Goal: Task Accomplishment & Management: Manage account settings

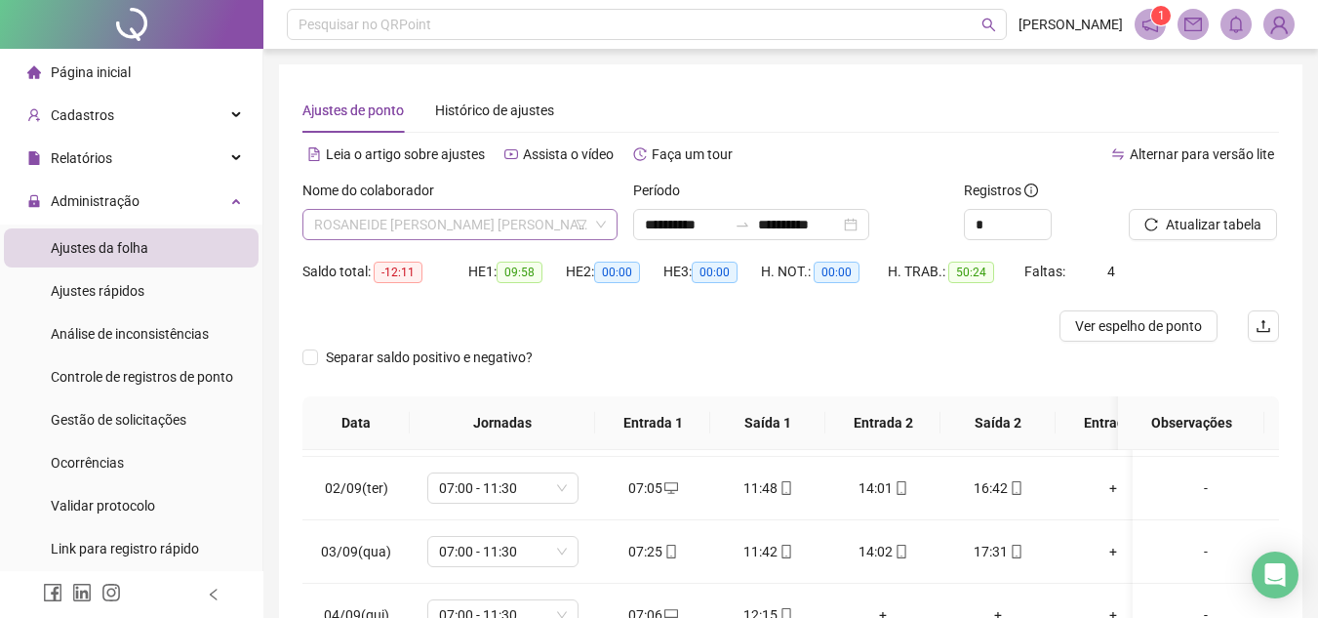
scroll to position [1155, 0]
click at [531, 225] on span "ROSANEIDE [PERSON_NAME] [PERSON_NAME]" at bounding box center [460, 224] width 292 height 29
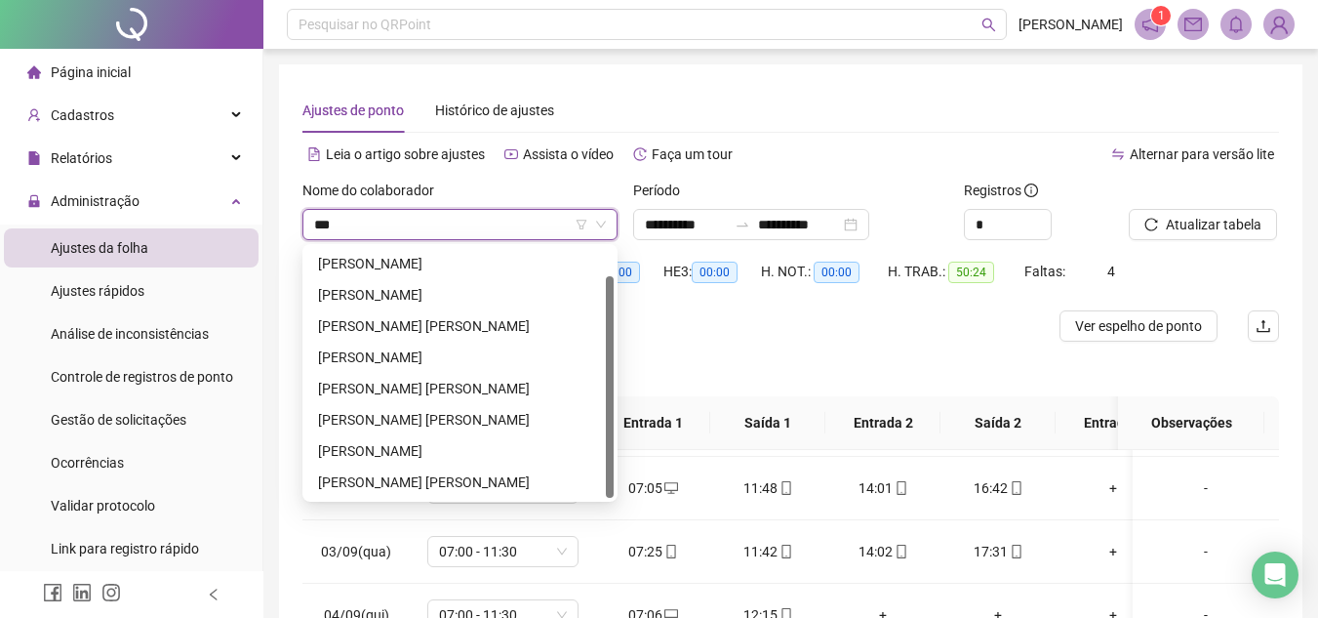
scroll to position [0, 0]
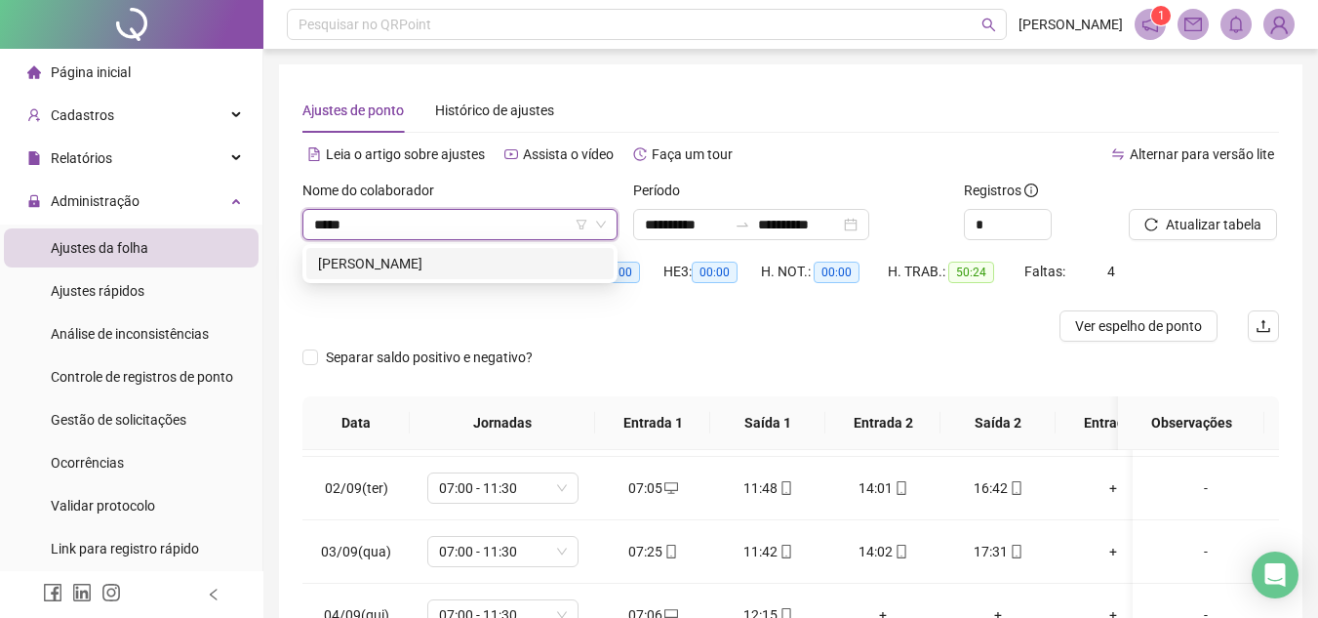
type input "******"
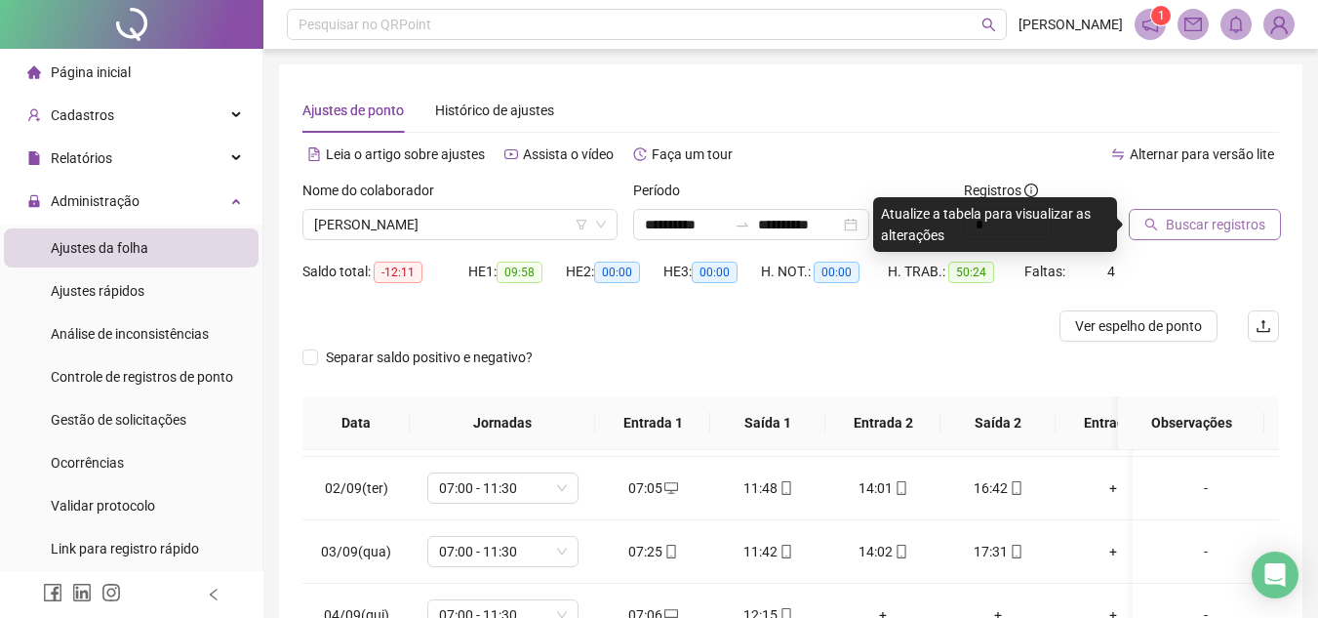
click at [1244, 229] on span "Buscar registros" at bounding box center [1216, 224] width 100 height 21
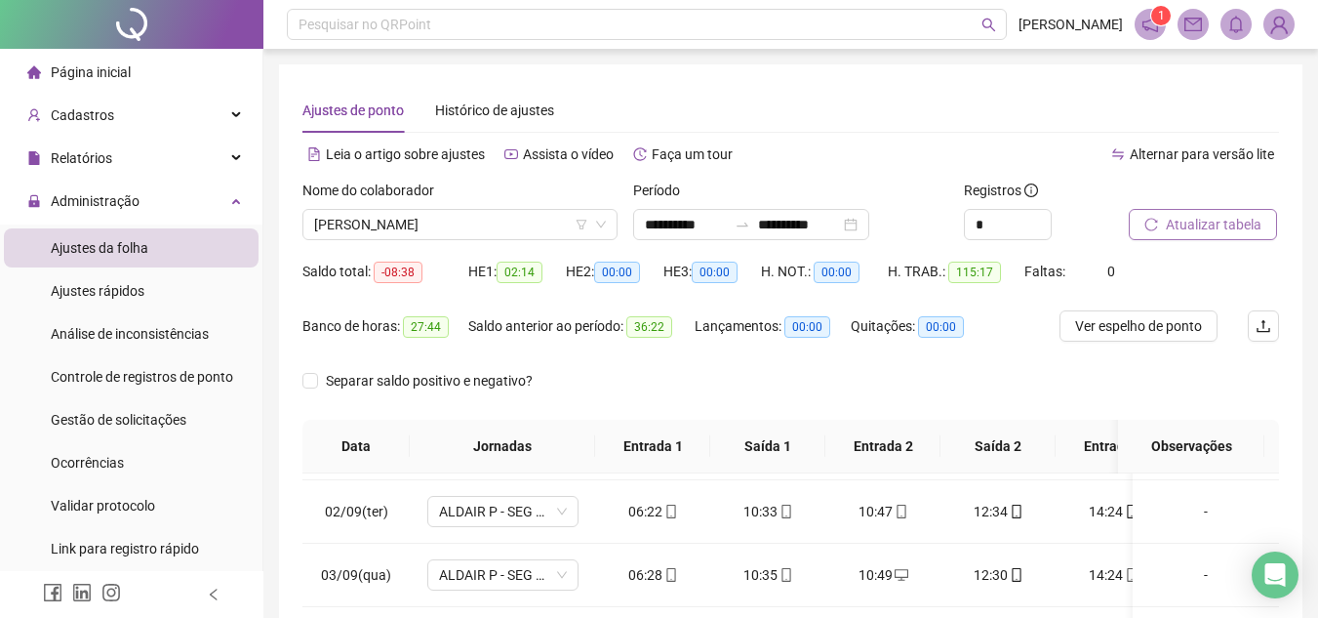
click at [1233, 233] on span "Atualizar tabela" at bounding box center [1214, 224] width 96 height 21
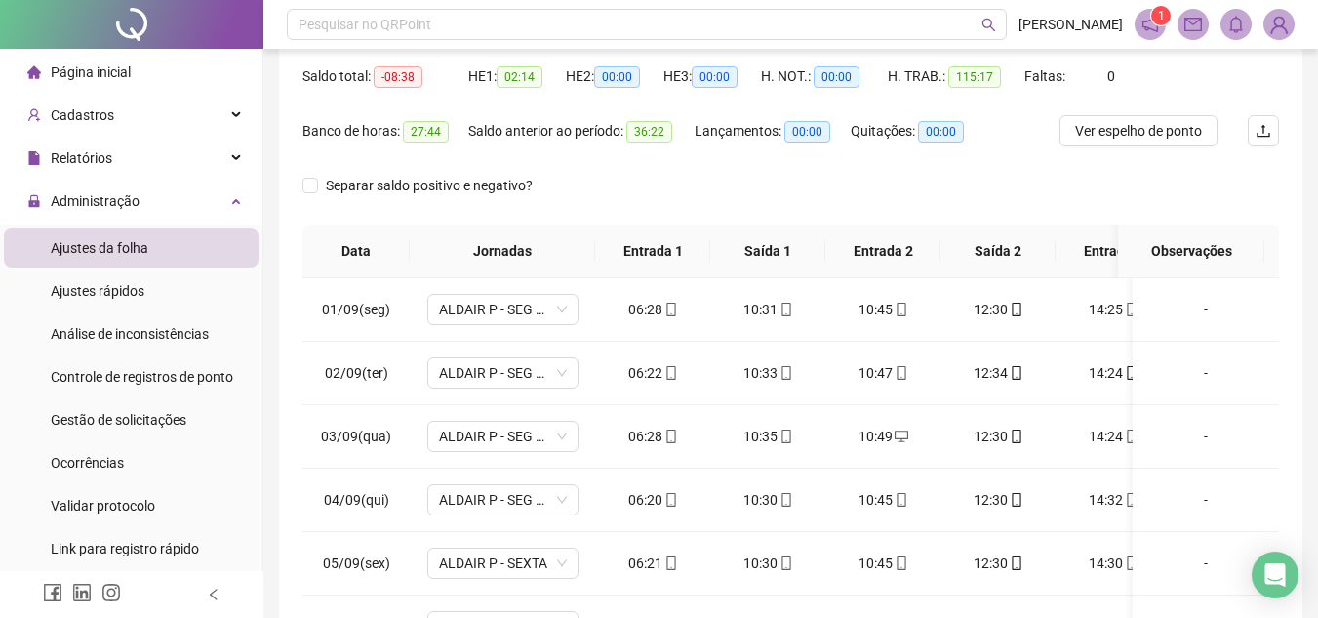
scroll to position [98, 0]
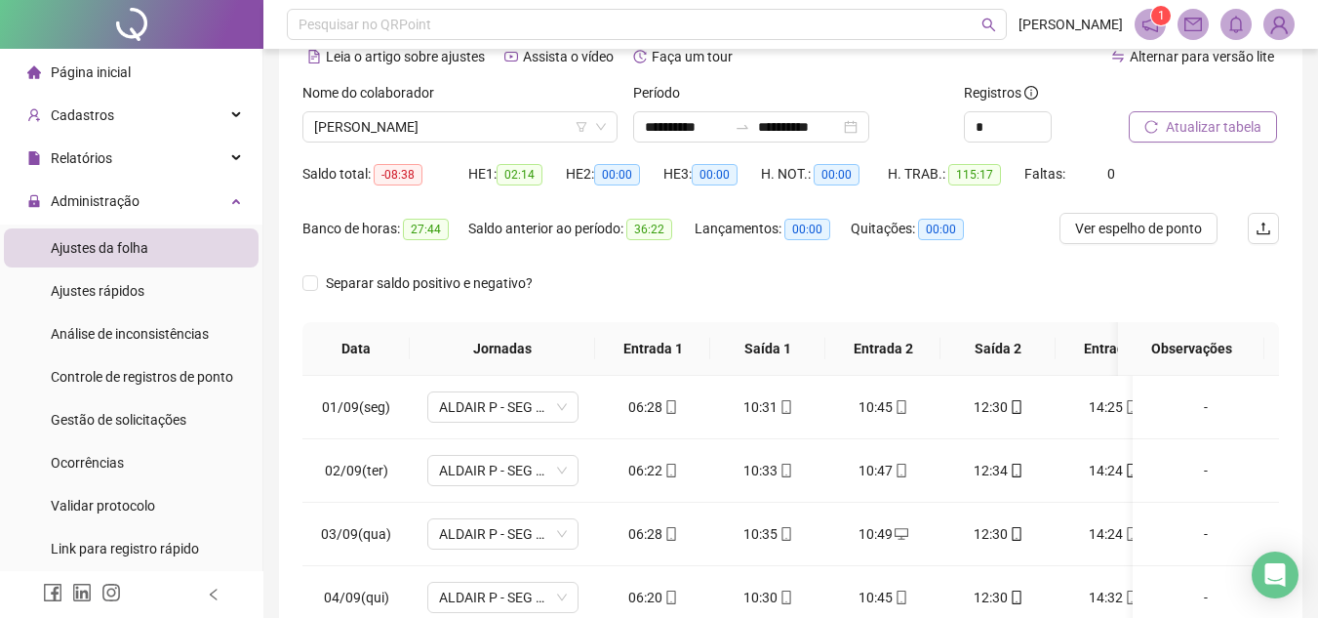
click at [1246, 127] on span "Atualizar tabela" at bounding box center [1214, 126] width 96 height 21
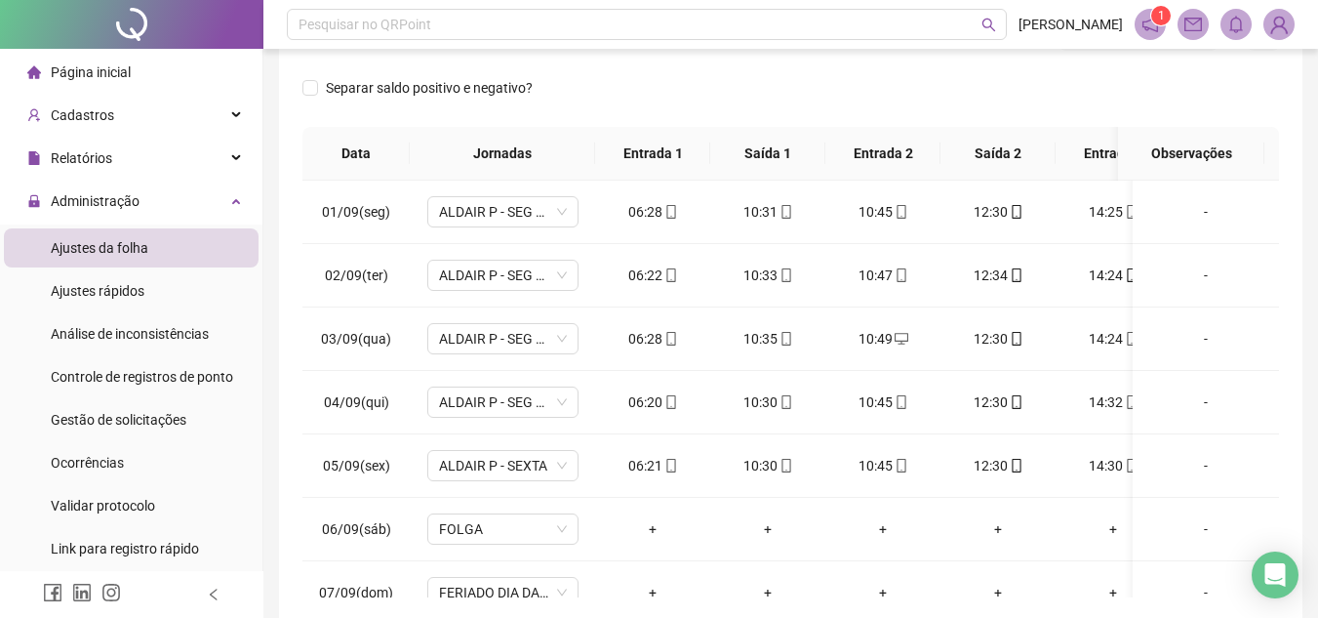
scroll to position [380, 0]
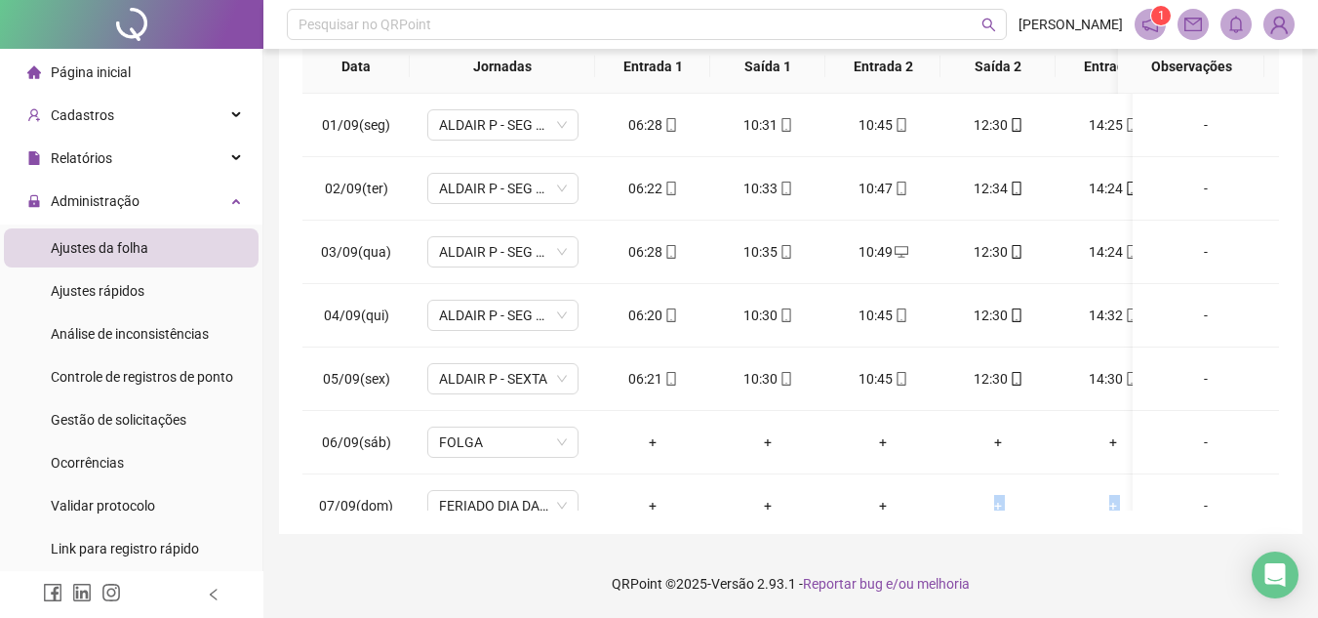
drag, startPoint x: 901, startPoint y: 512, endPoint x: 1228, endPoint y: 511, distance: 326.9
click at [1228, 511] on div "**********" at bounding box center [791, 109] width 1024 height 849
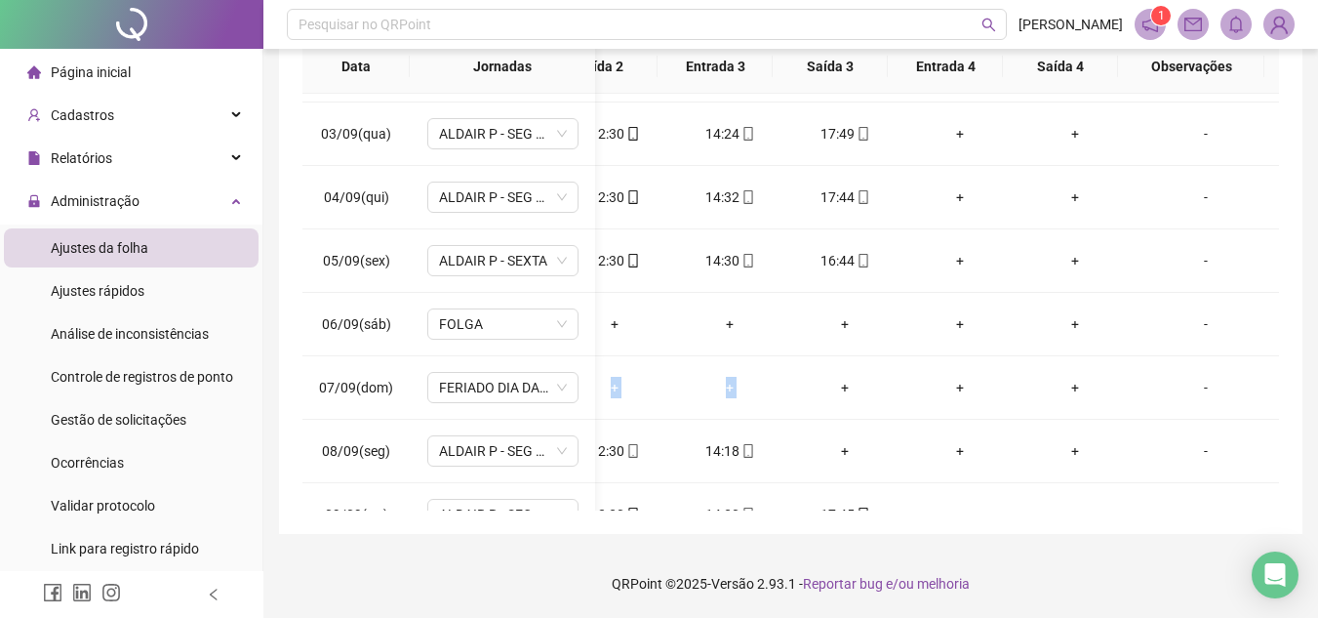
scroll to position [158, 398]
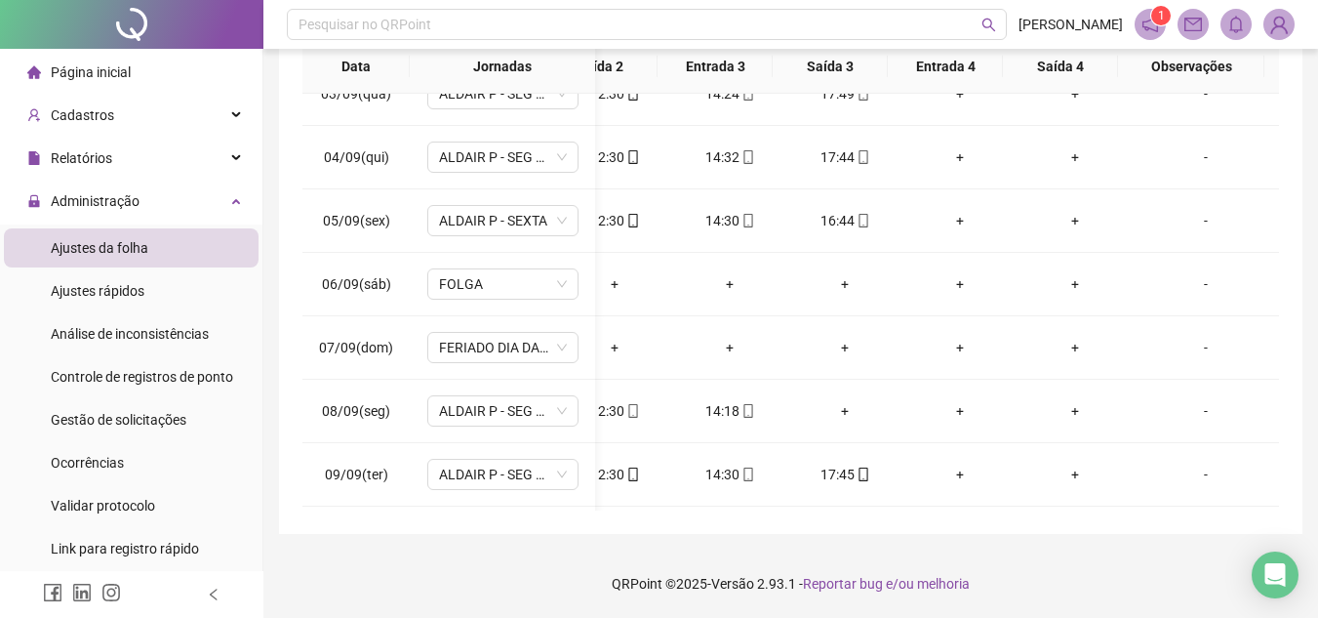
click at [1305, 273] on div "**********" at bounding box center [790, 118] width 1055 height 997
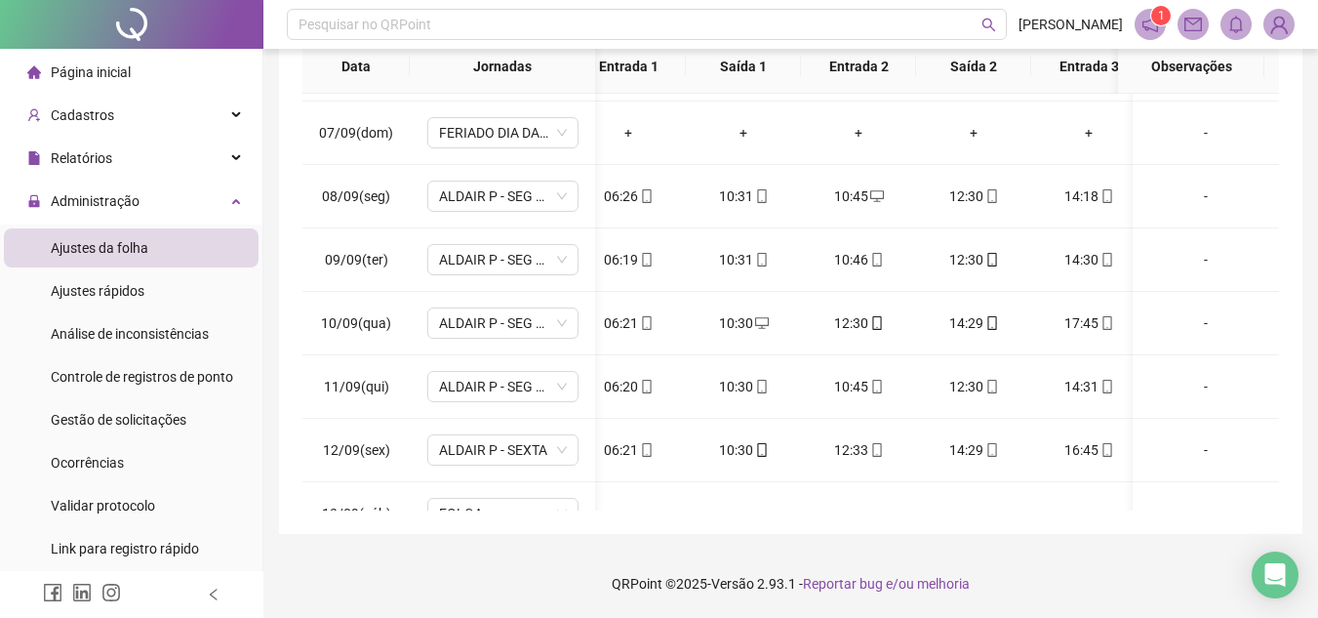
scroll to position [0, 0]
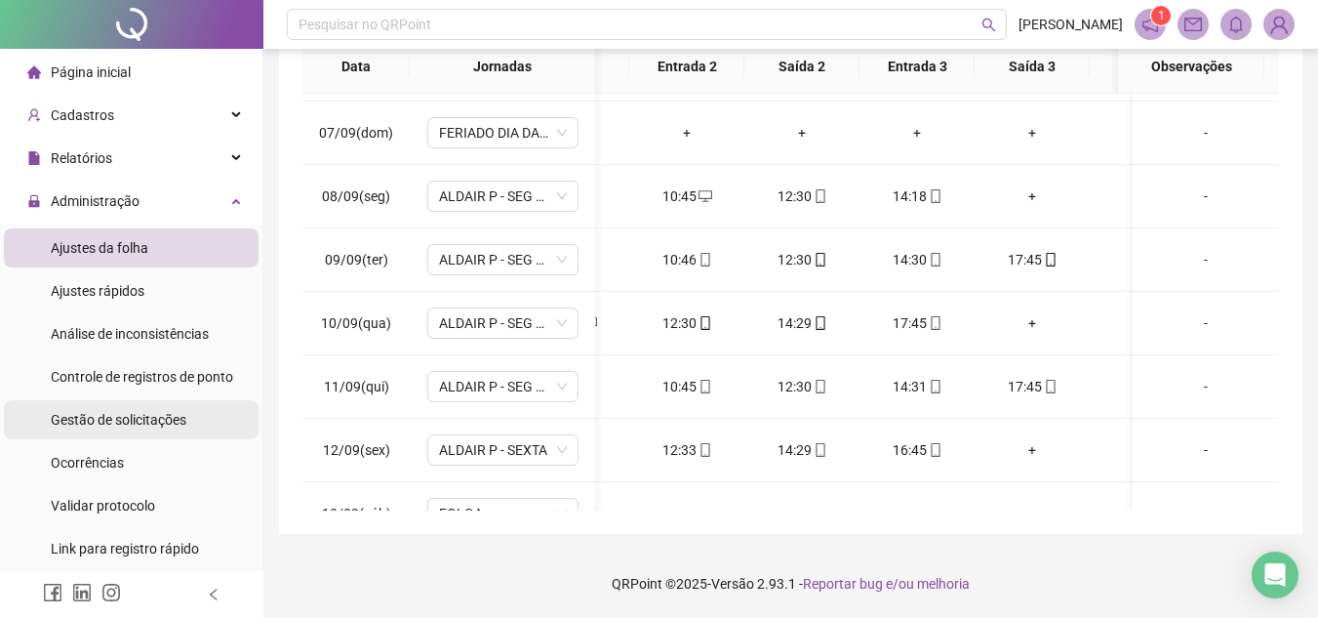
click at [189, 412] on li "Gestão de solicitações" at bounding box center [131, 419] width 255 height 39
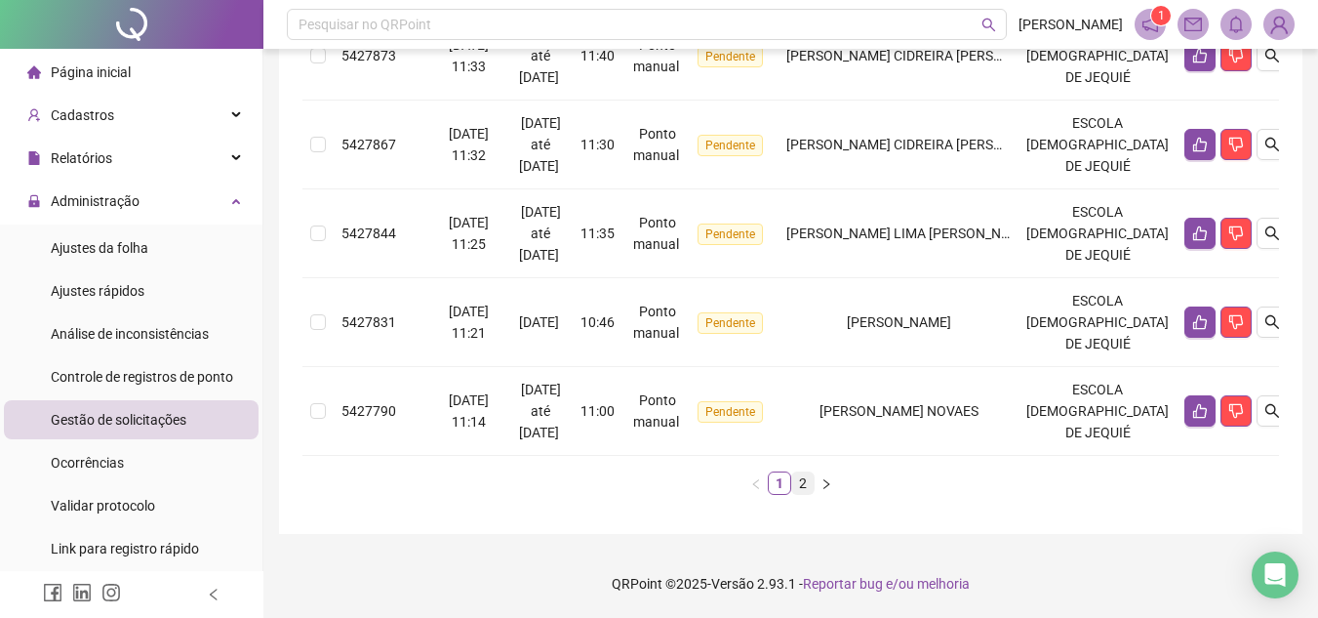
click at [804, 486] on link "2" at bounding box center [802, 482] width 21 height 21
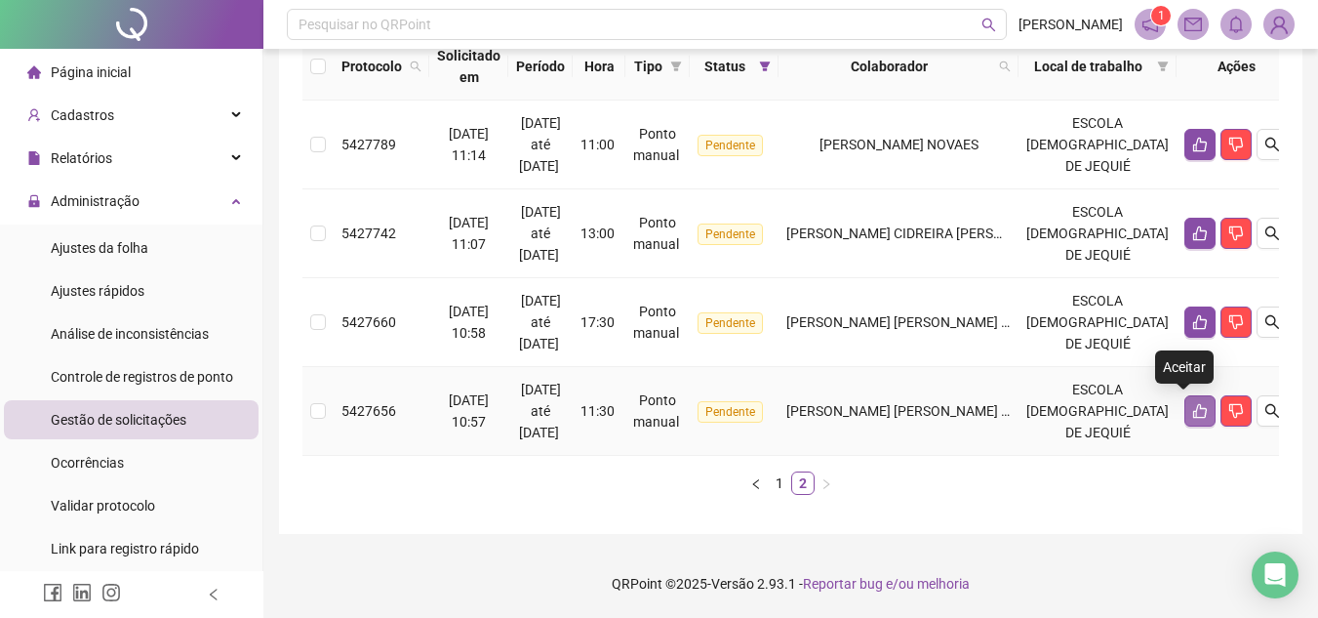
click at [1185, 399] on button "button" at bounding box center [1200, 410] width 31 height 31
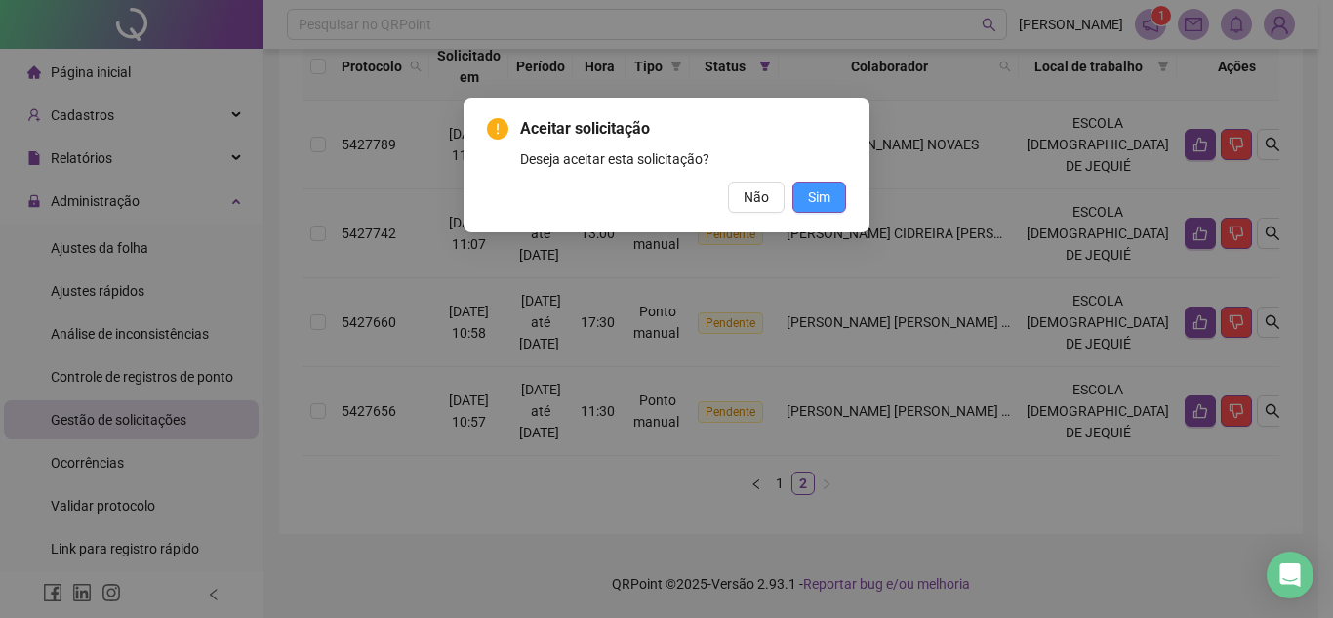
click at [833, 183] on button "Sim" at bounding box center [819, 197] width 54 height 31
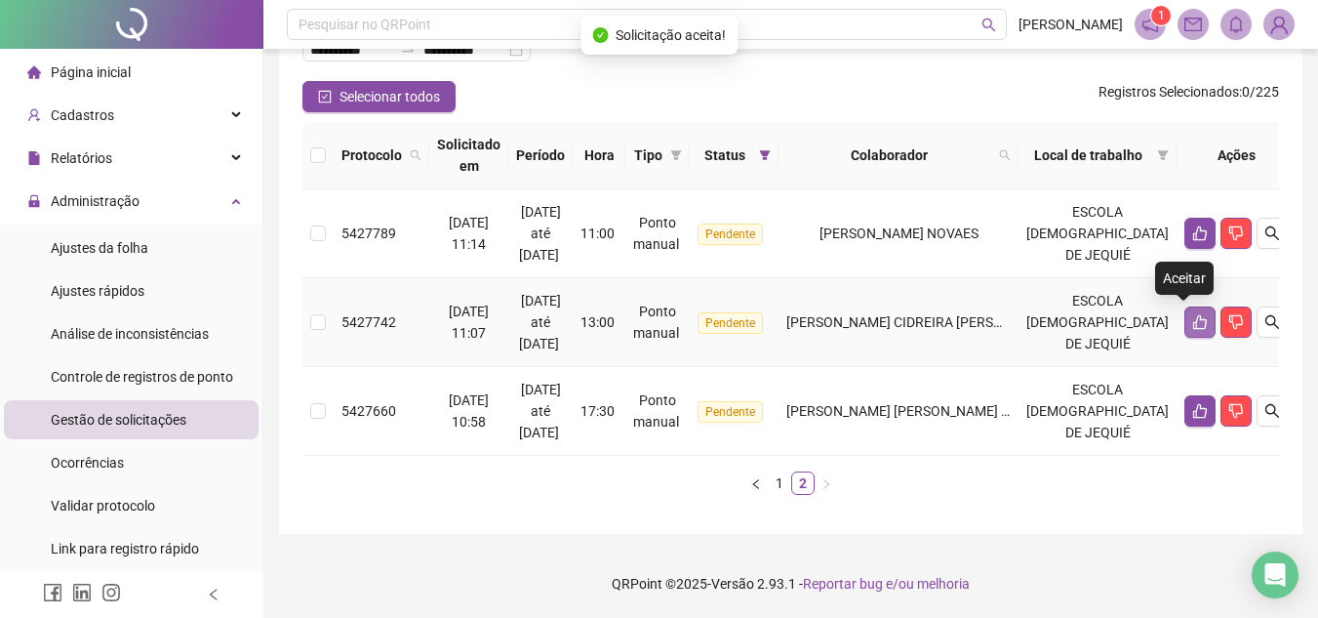
click at [1193, 325] on icon "like" at bounding box center [1201, 322] width 16 height 16
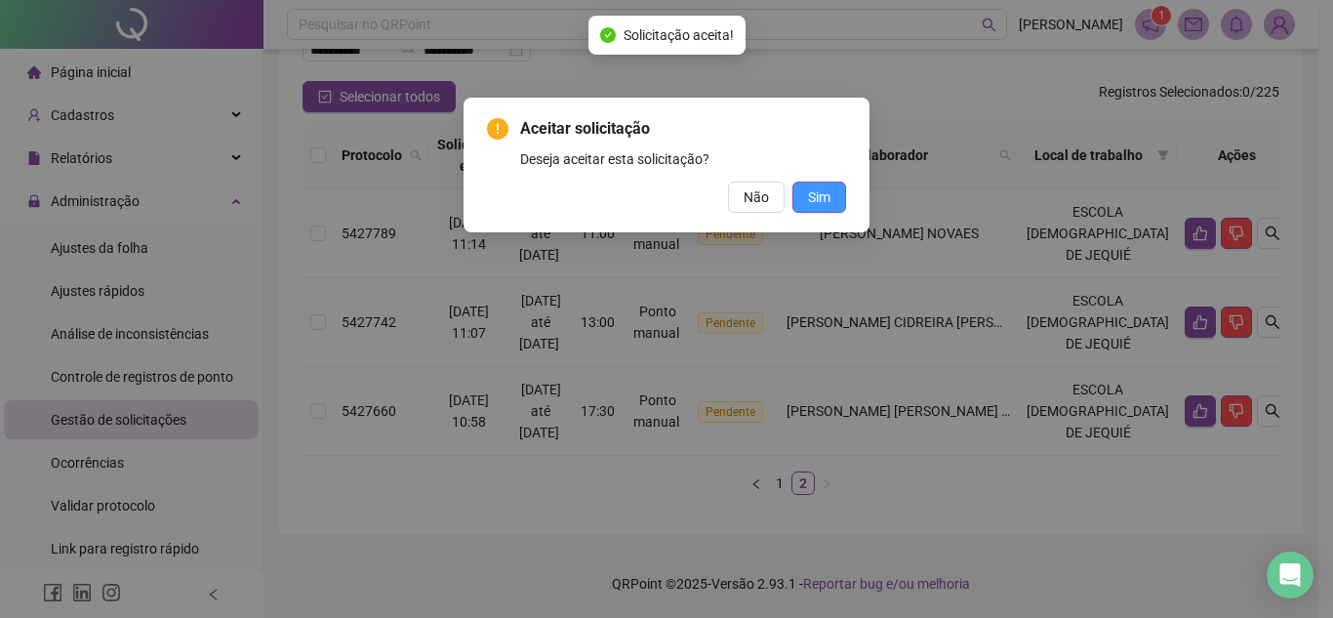
click at [820, 201] on span "Sim" at bounding box center [819, 196] width 22 height 21
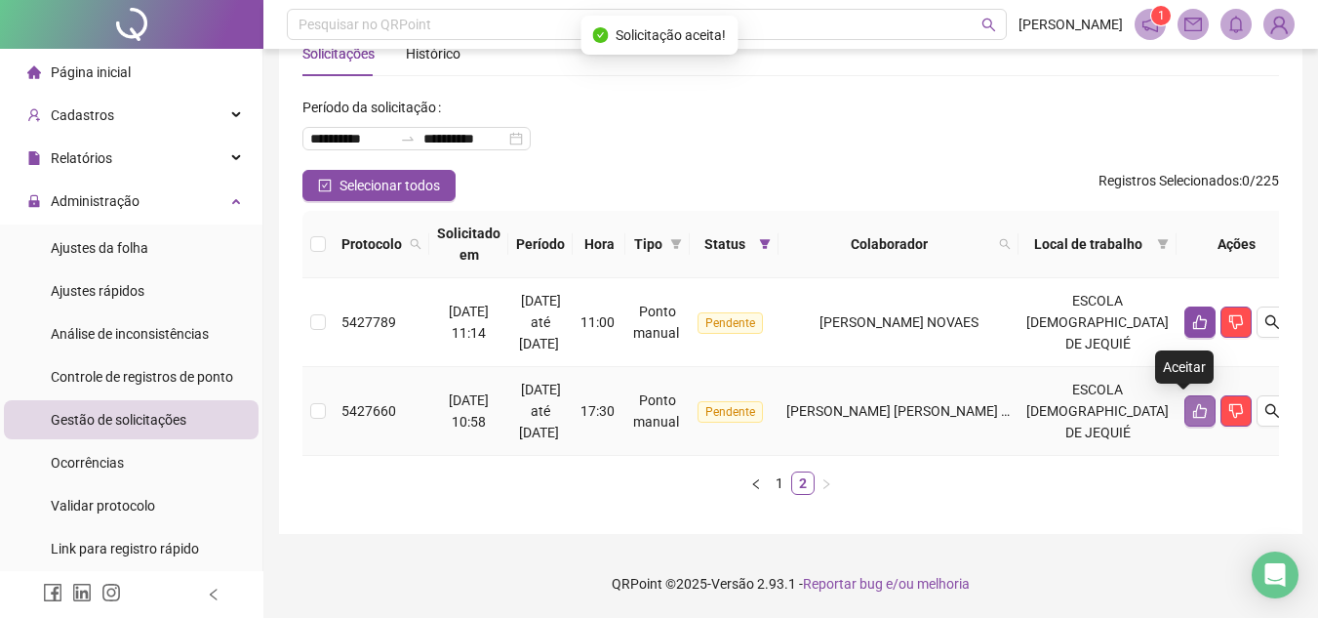
click at [1193, 418] on icon "like" at bounding box center [1200, 411] width 14 height 15
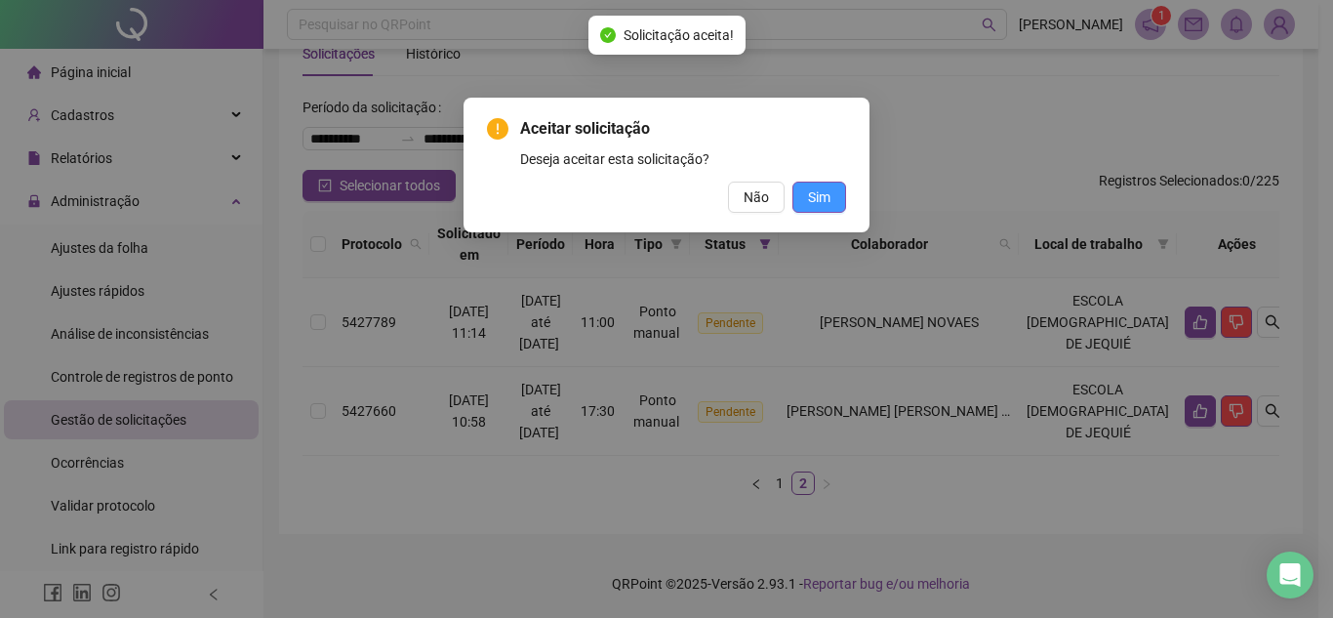
click at [829, 198] on span "Sim" at bounding box center [819, 196] width 22 height 21
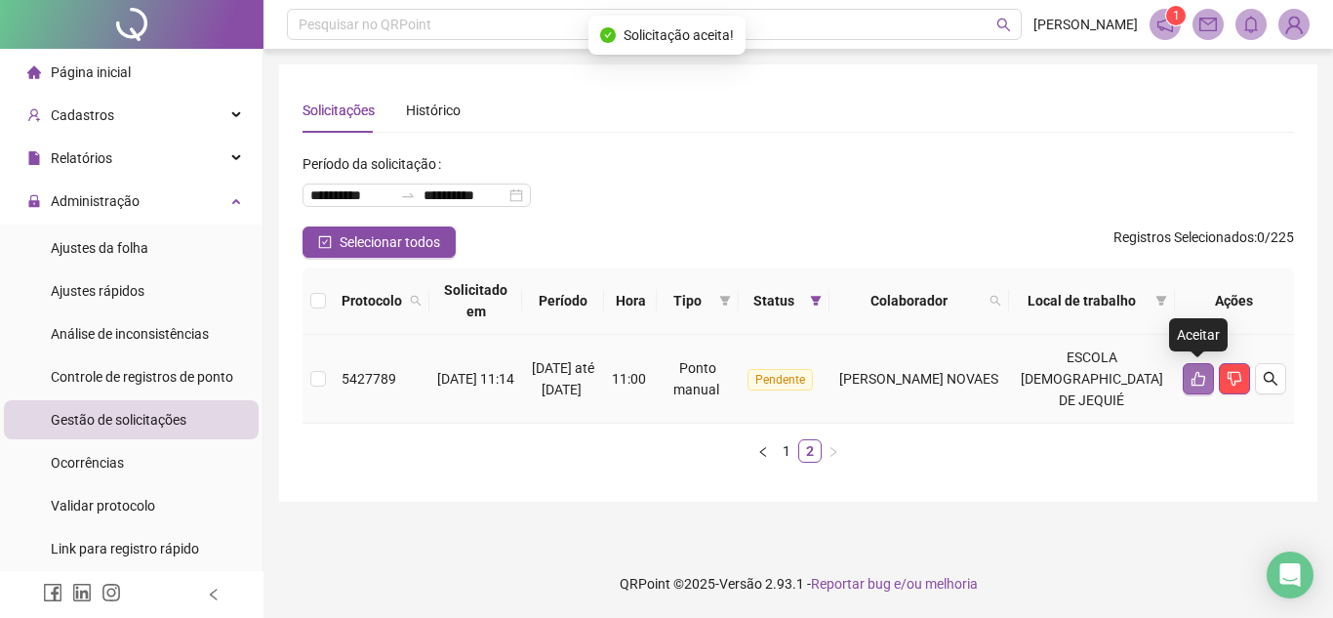
click at [1205, 371] on icon "like" at bounding box center [1199, 379] width 16 height 16
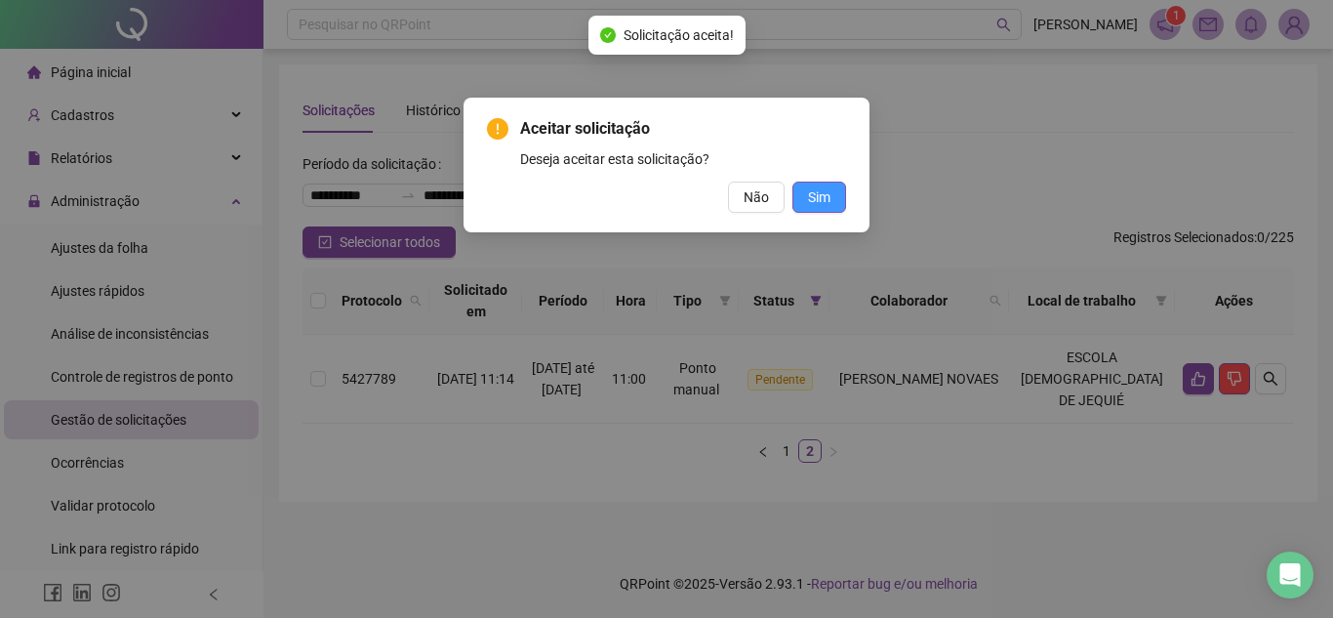
click at [830, 192] on button "Sim" at bounding box center [819, 197] width 54 height 31
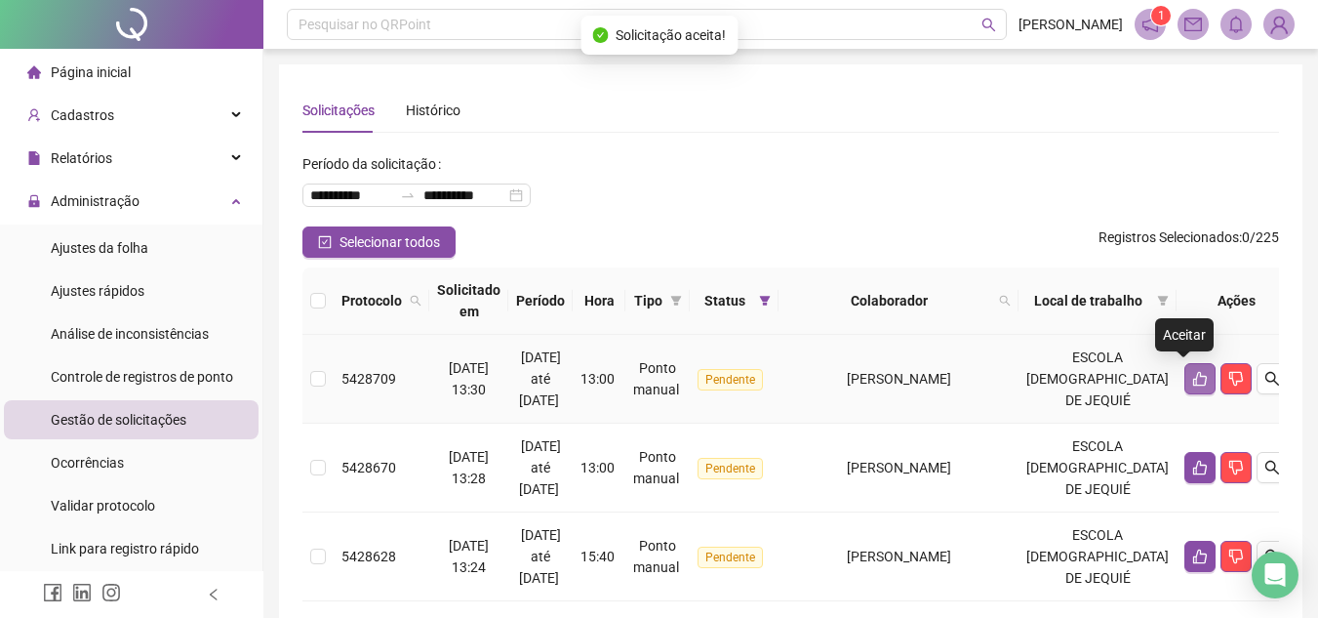
click at [1193, 384] on icon "like" at bounding box center [1201, 379] width 16 height 16
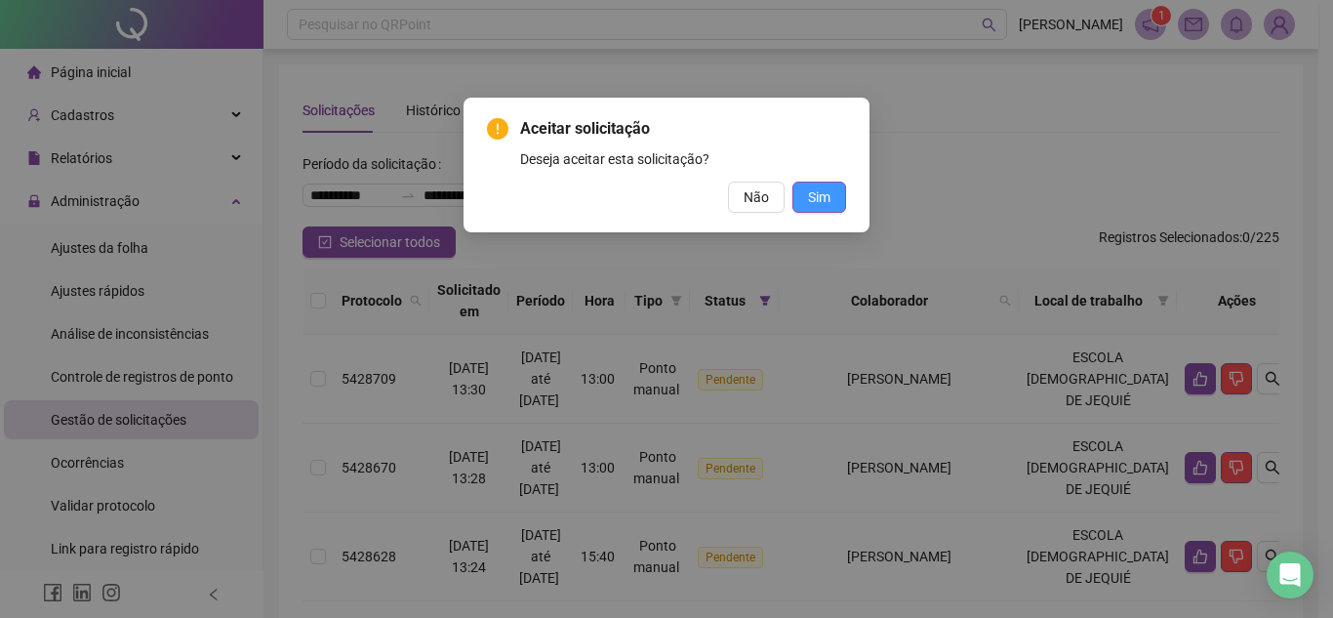
click at [827, 187] on span "Sim" at bounding box center [819, 196] width 22 height 21
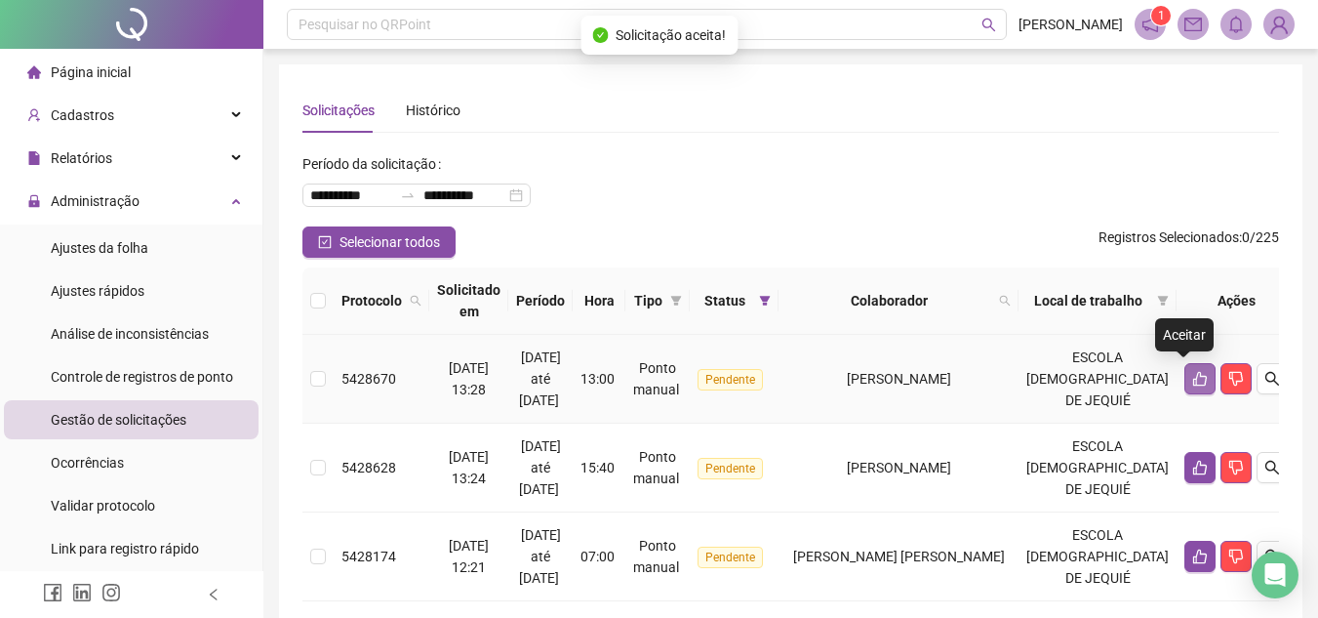
click at [1193, 384] on icon "like" at bounding box center [1200, 379] width 14 height 15
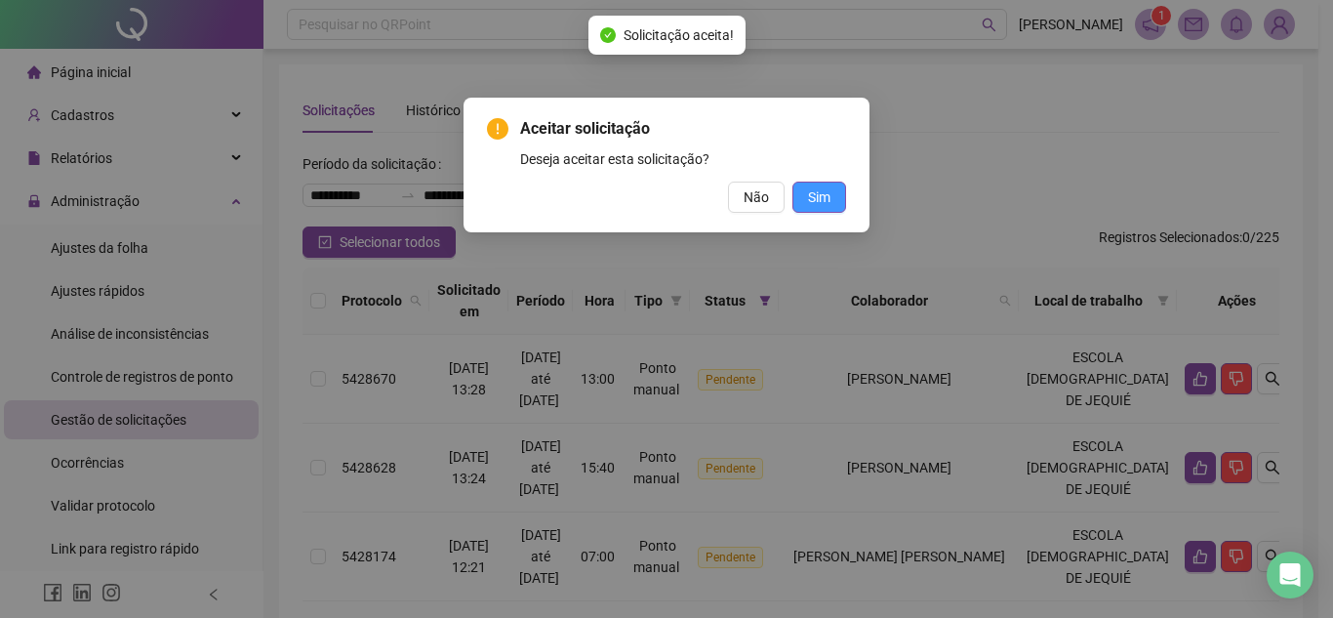
click at [820, 207] on span "Sim" at bounding box center [819, 196] width 22 height 21
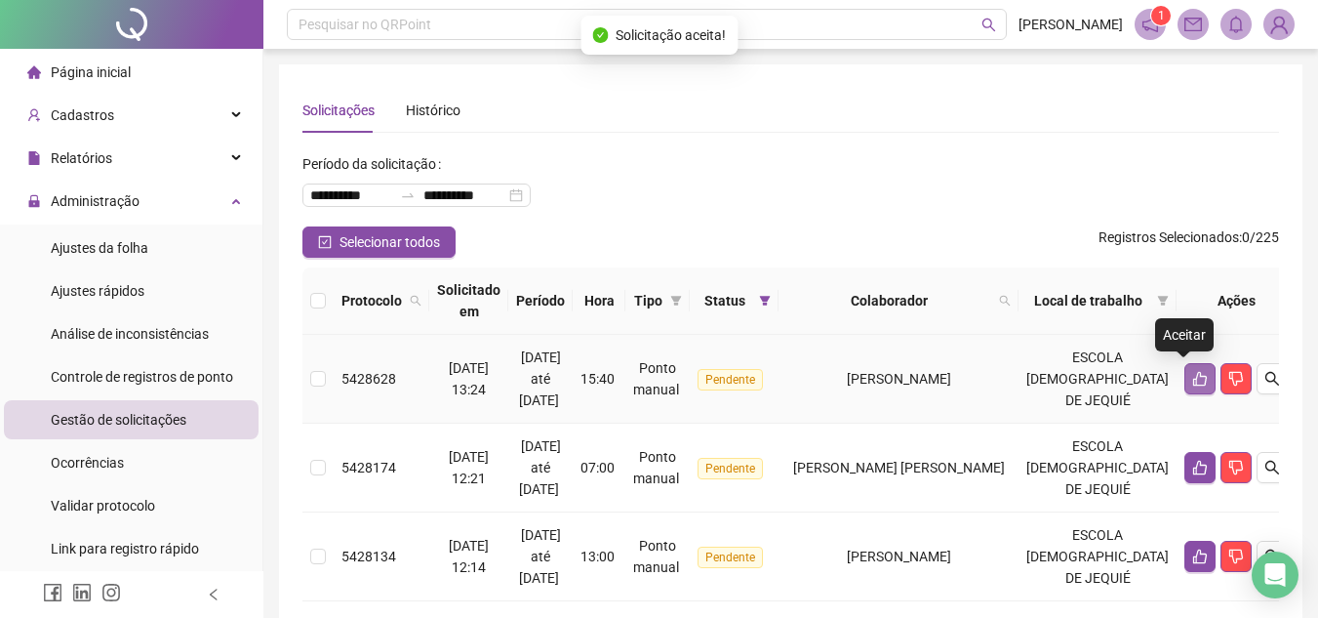
click at [1185, 387] on button "button" at bounding box center [1200, 378] width 31 height 31
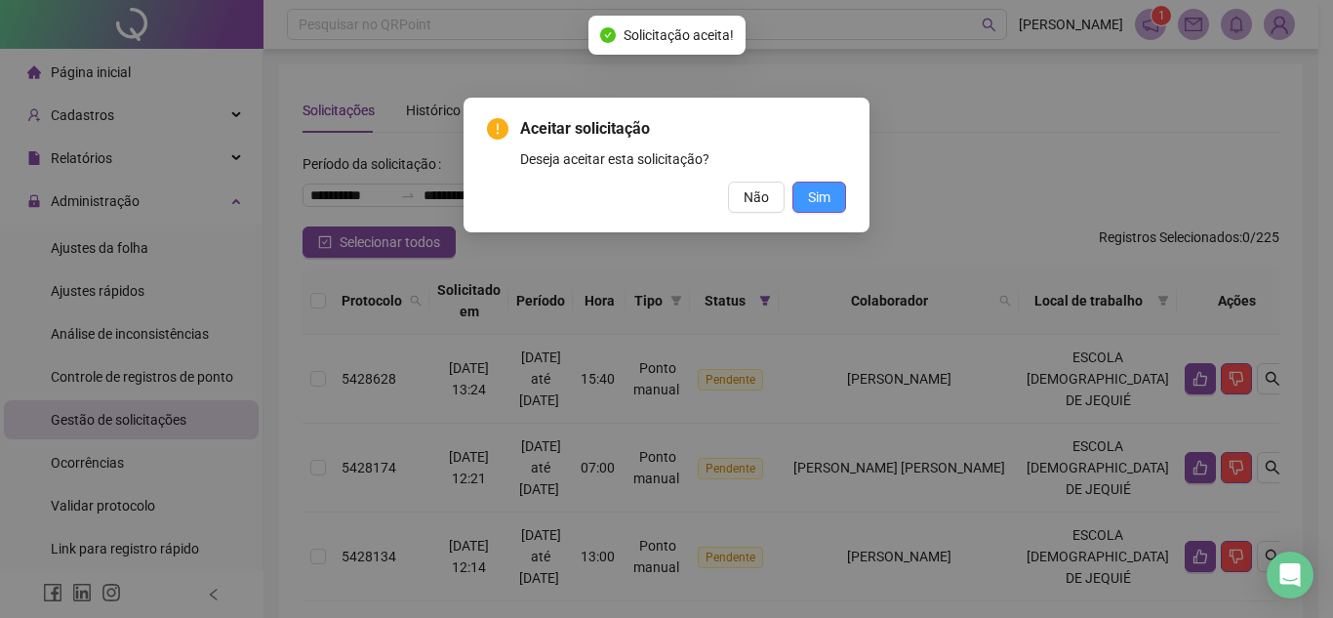
click at [811, 184] on button "Sim" at bounding box center [819, 197] width 54 height 31
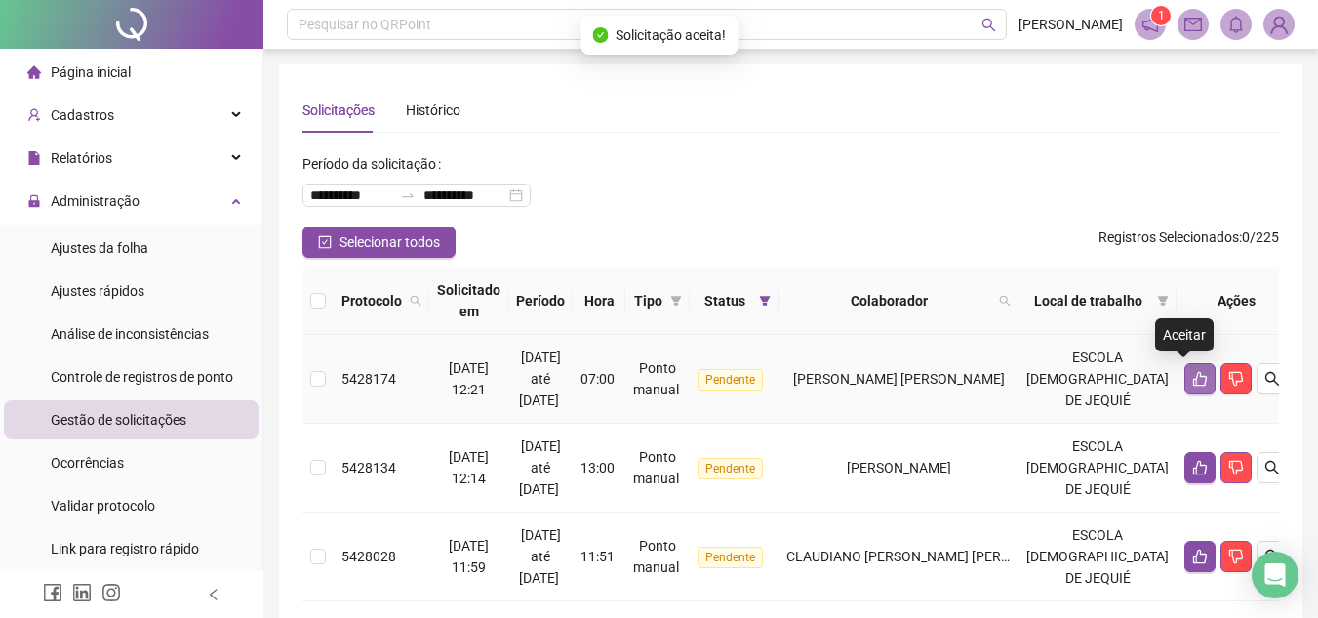
click at [1193, 380] on icon "like" at bounding box center [1201, 379] width 16 height 16
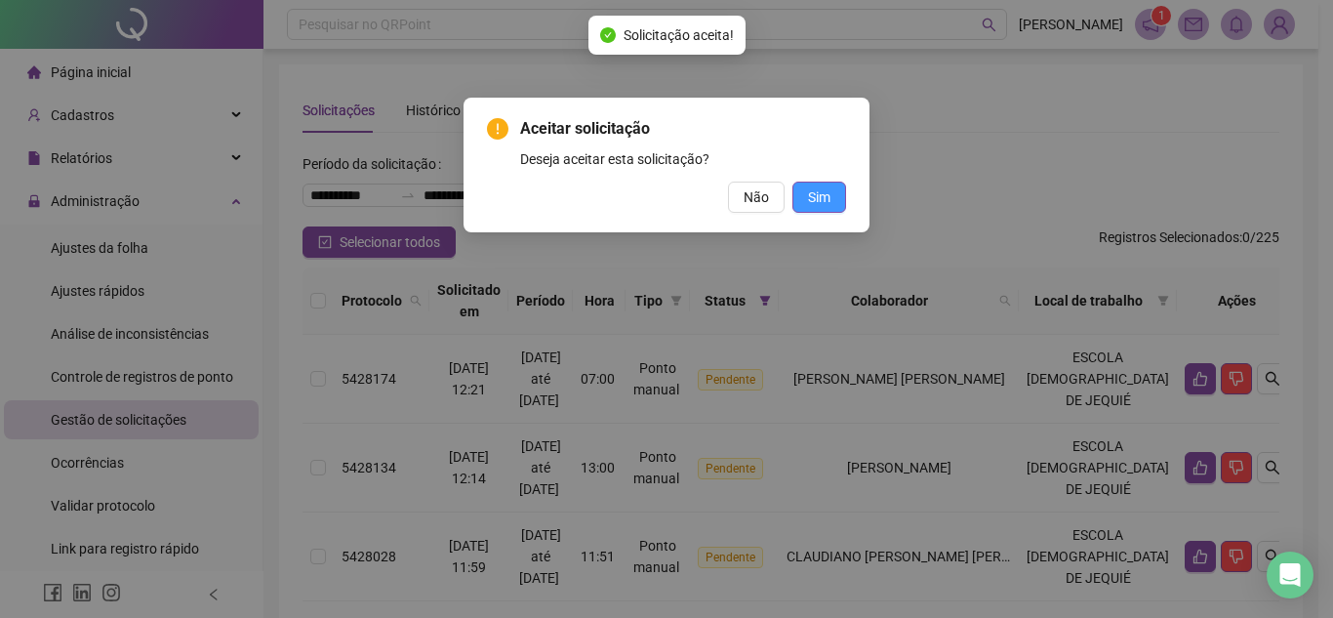
click at [835, 192] on button "Sim" at bounding box center [819, 197] width 54 height 31
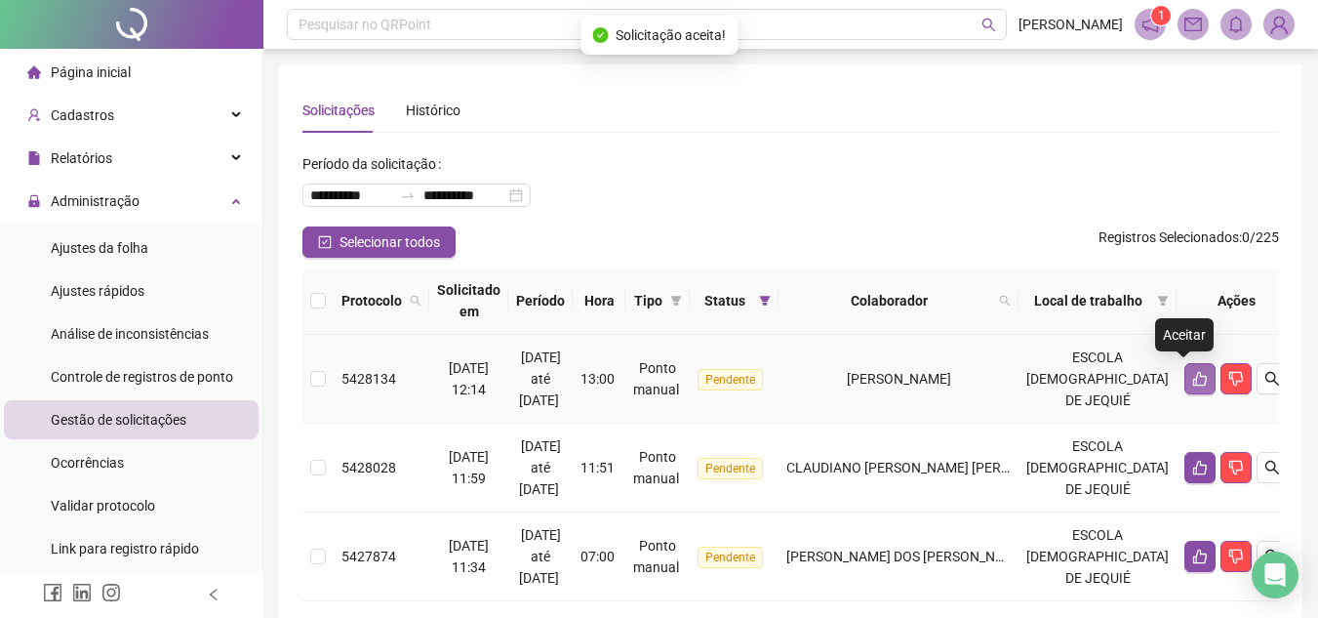
click at [1193, 384] on icon "like" at bounding box center [1201, 379] width 16 height 16
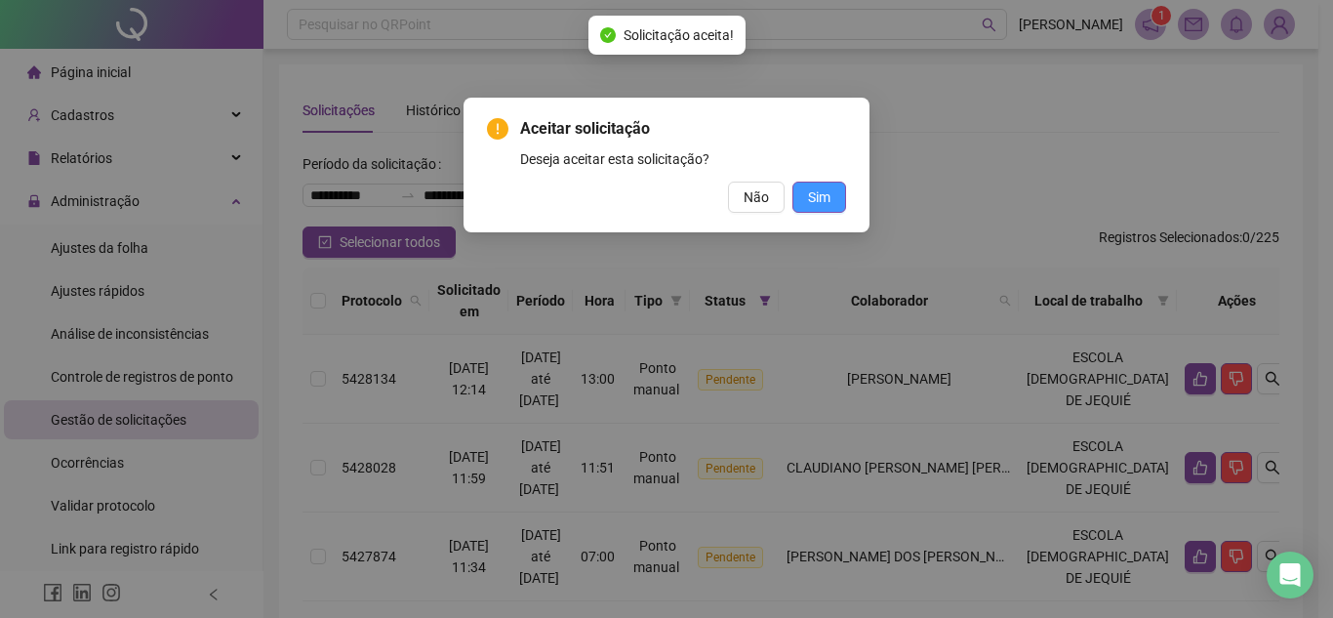
click at [818, 206] on span "Sim" at bounding box center [819, 196] width 22 height 21
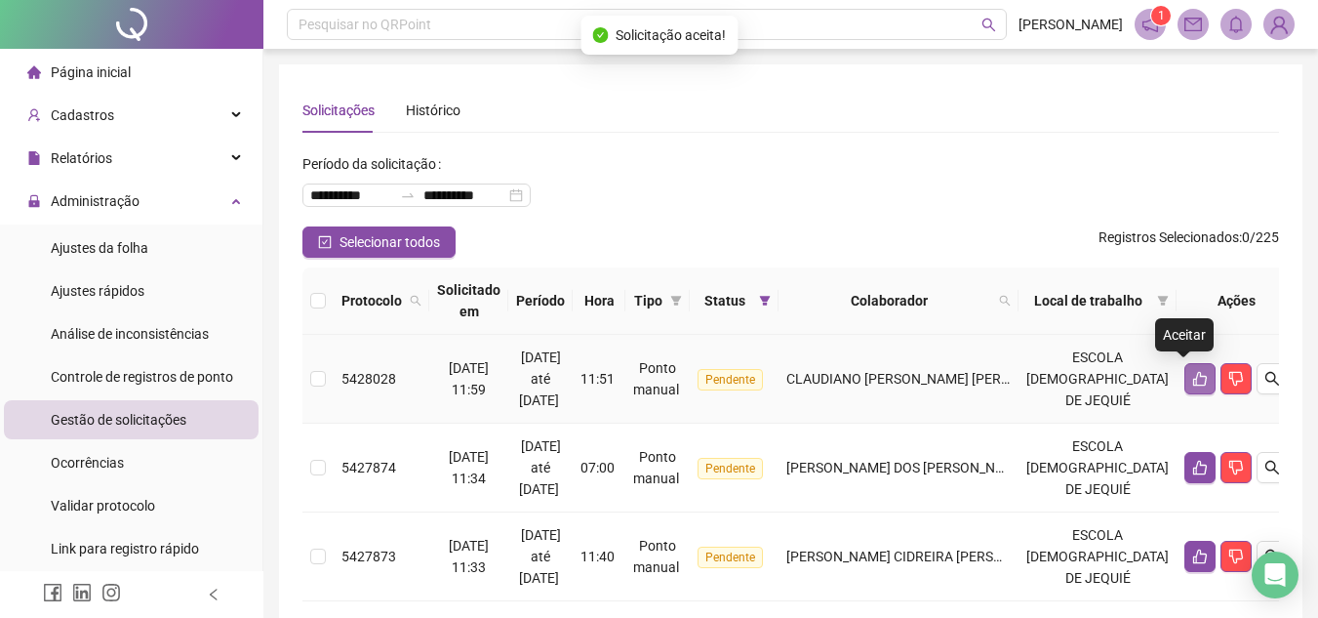
click at [1185, 388] on button "button" at bounding box center [1200, 378] width 31 height 31
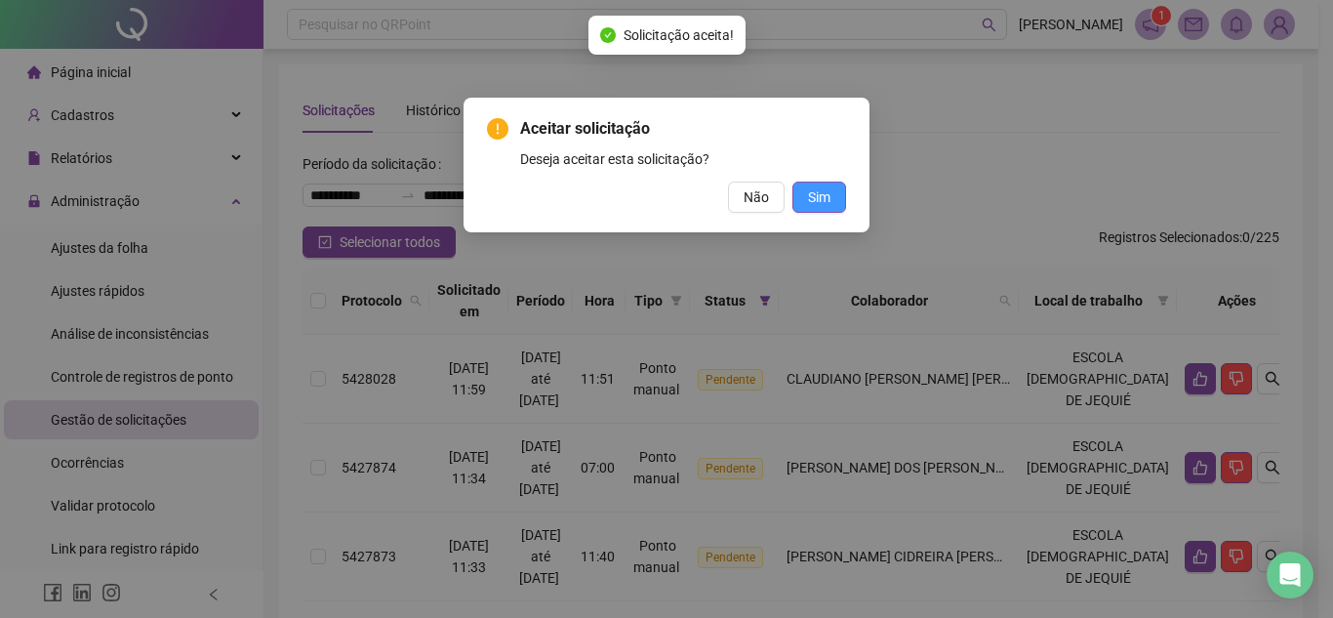
click at [813, 195] on span "Sim" at bounding box center [819, 196] width 22 height 21
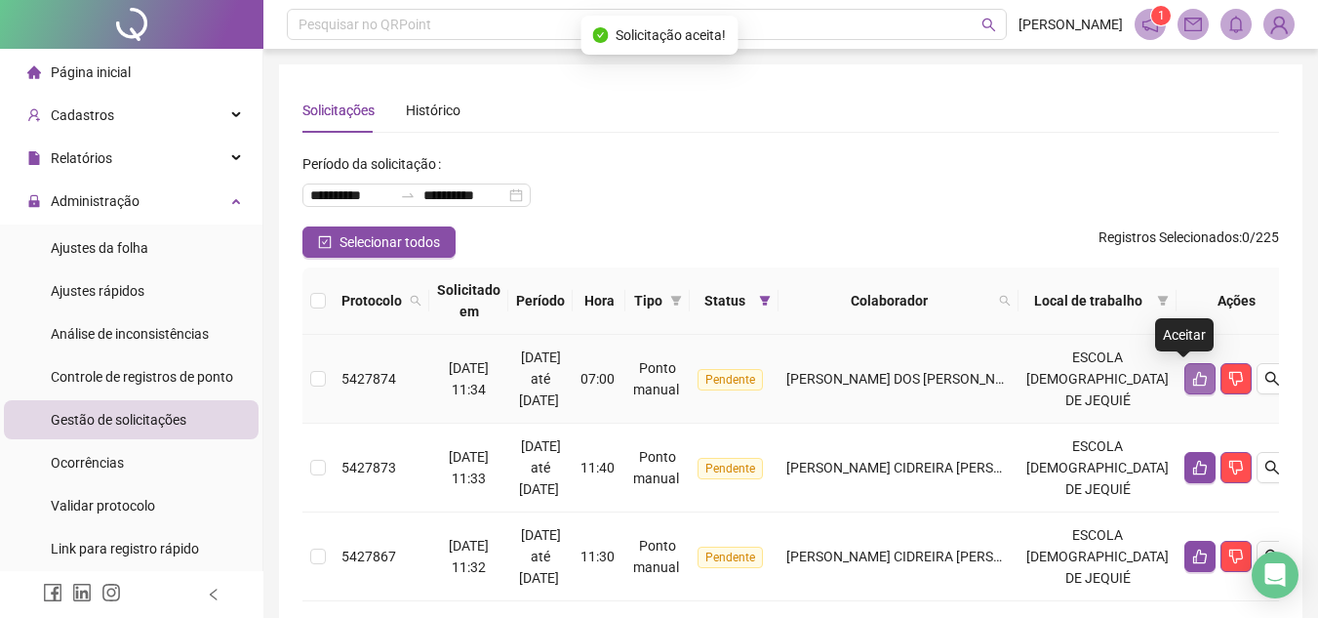
click at [1186, 386] on button "button" at bounding box center [1200, 378] width 31 height 31
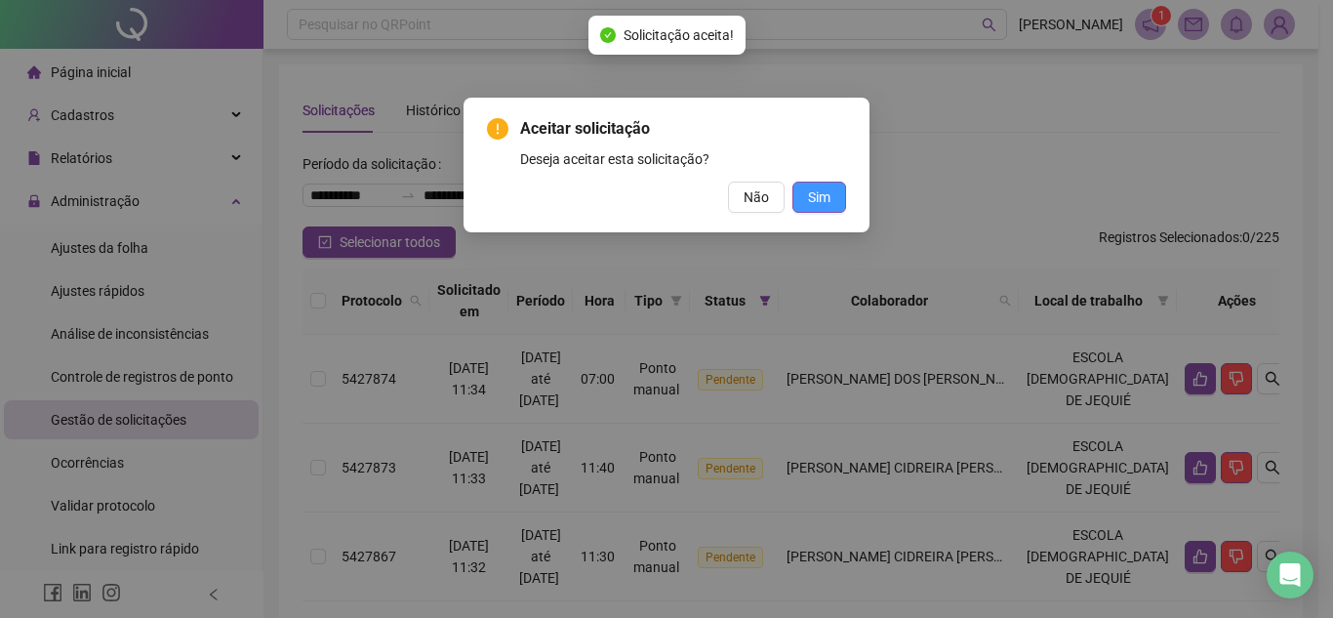
click at [827, 203] on span "Sim" at bounding box center [819, 196] width 22 height 21
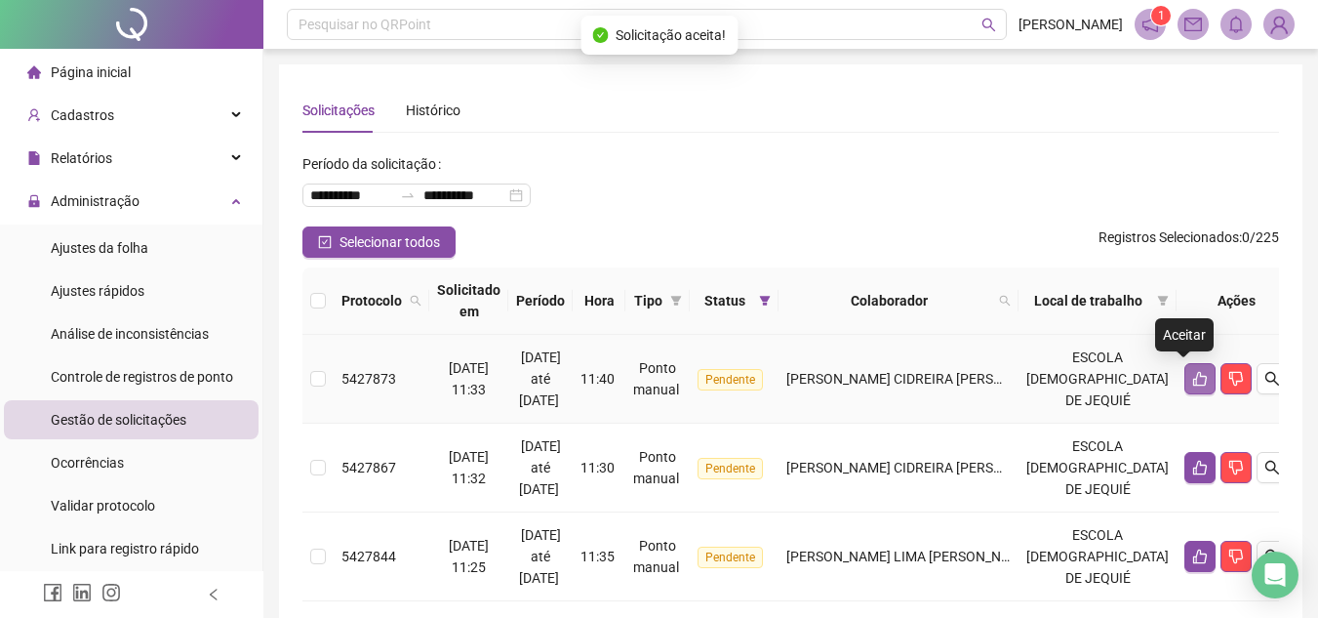
click at [1192, 380] on button "button" at bounding box center [1200, 378] width 31 height 31
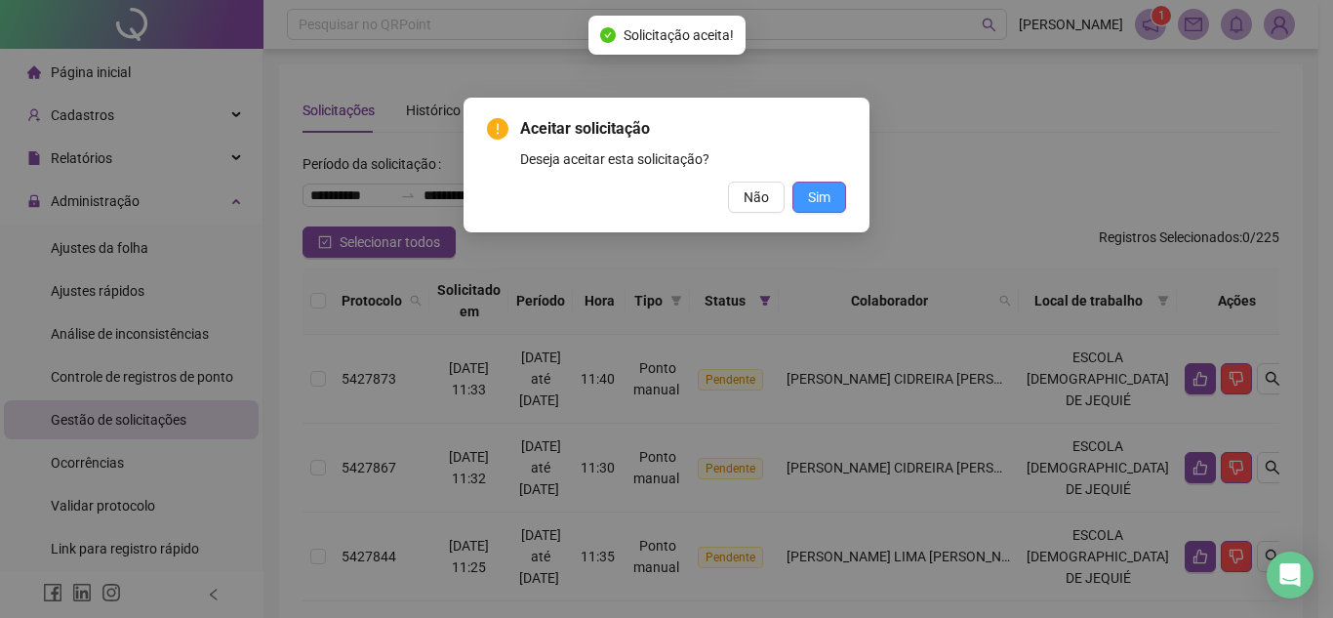
click at [840, 201] on button "Sim" at bounding box center [819, 197] width 54 height 31
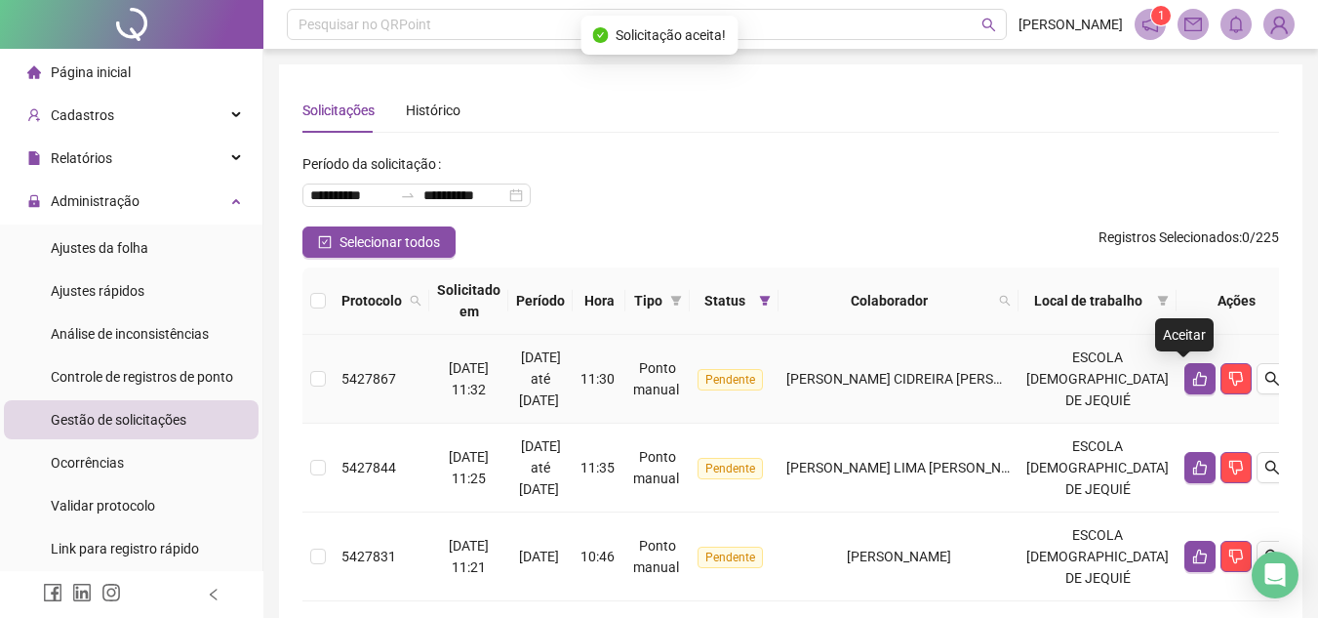
click at [1193, 383] on icon "like" at bounding box center [1201, 379] width 16 height 16
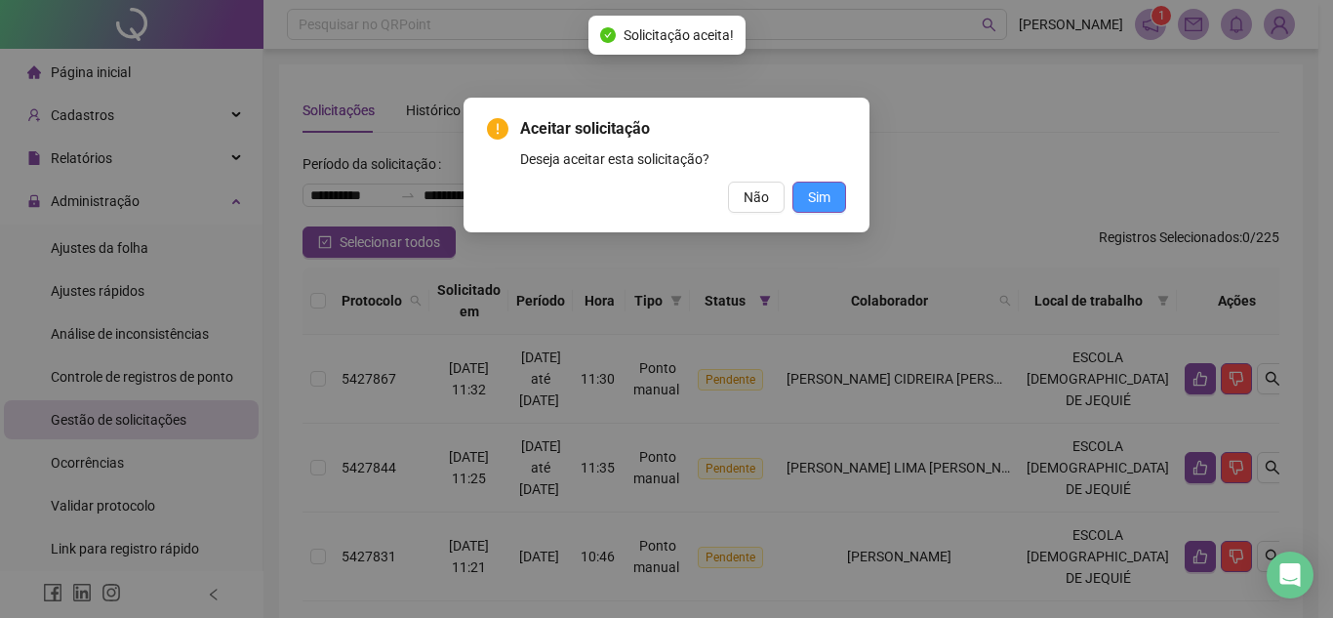
click at [834, 187] on button "Sim" at bounding box center [819, 197] width 54 height 31
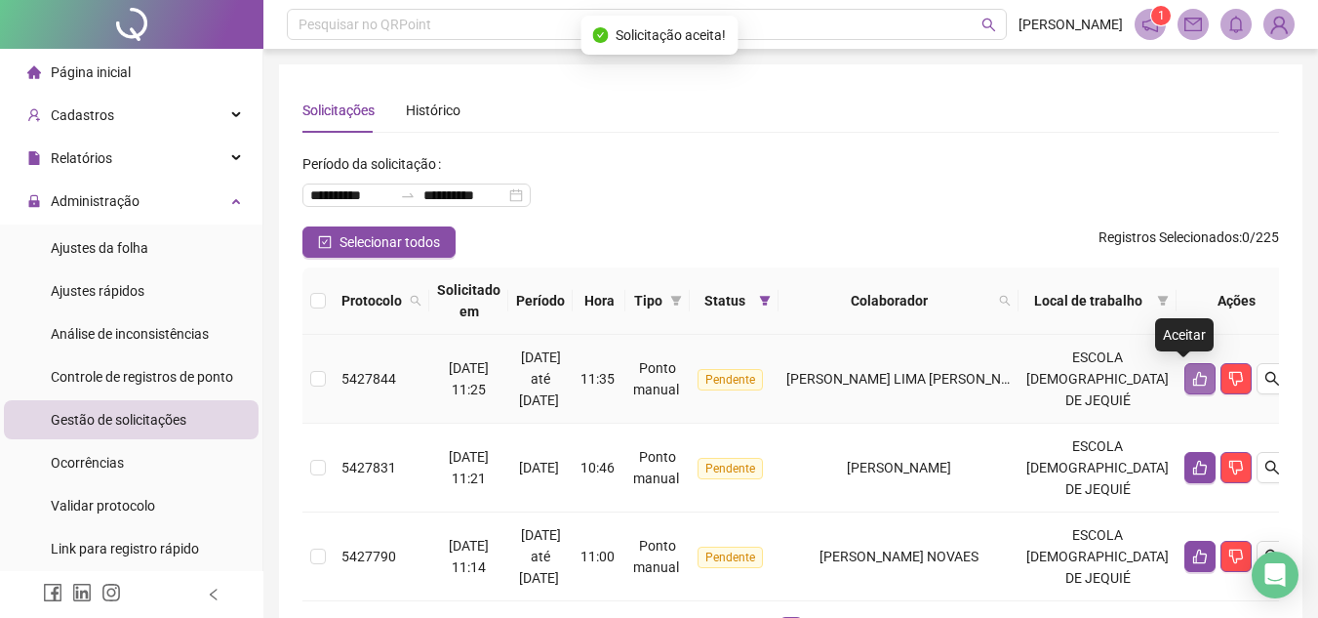
click at [1185, 391] on button "button" at bounding box center [1200, 378] width 31 height 31
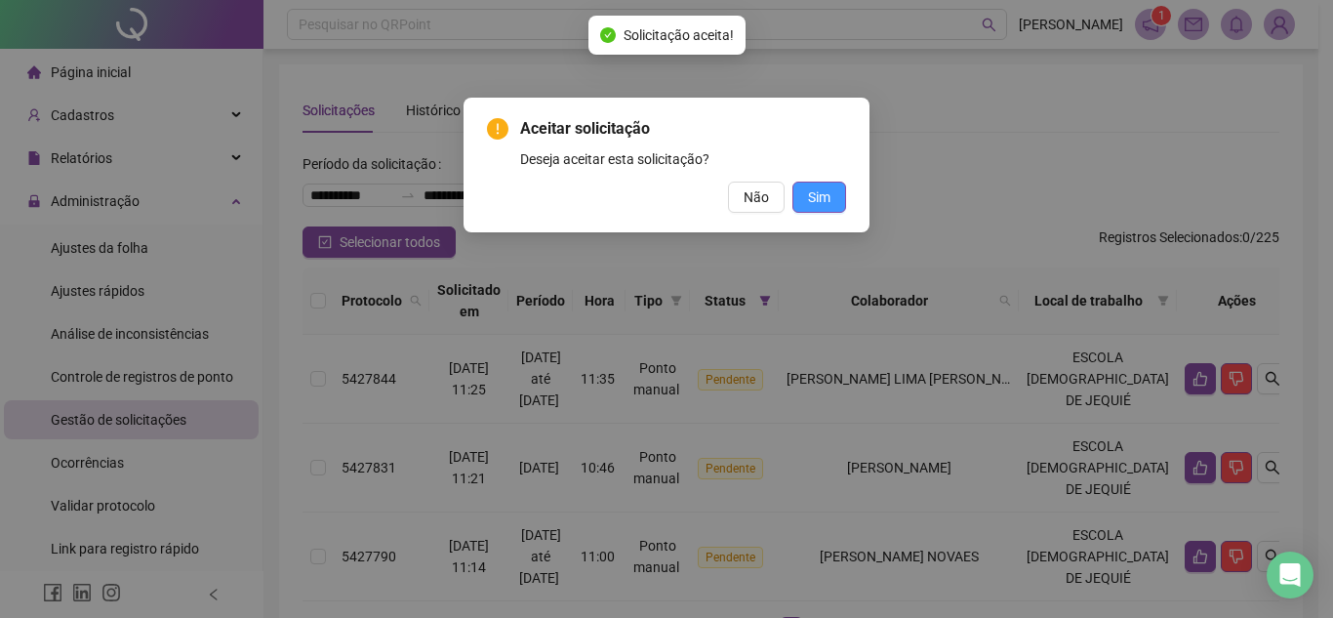
click at [832, 190] on button "Sim" at bounding box center [819, 197] width 54 height 31
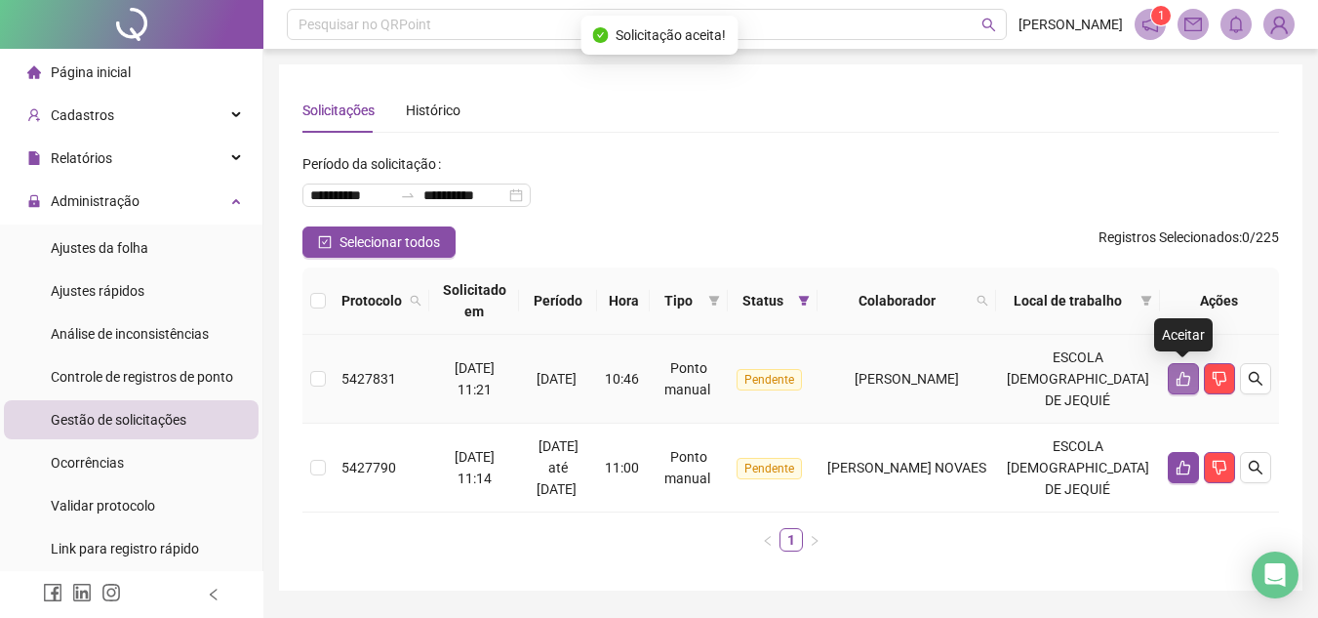
click at [1189, 382] on icon "like" at bounding box center [1184, 379] width 16 height 16
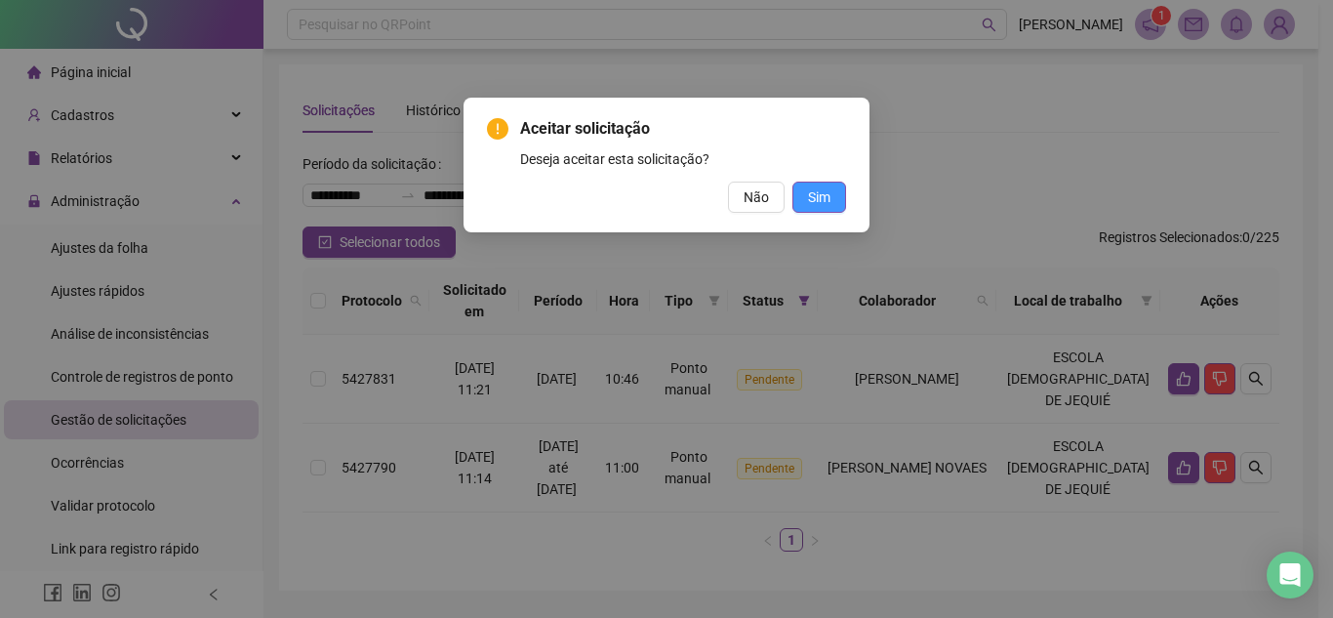
click at [829, 195] on span "Sim" at bounding box center [819, 196] width 22 height 21
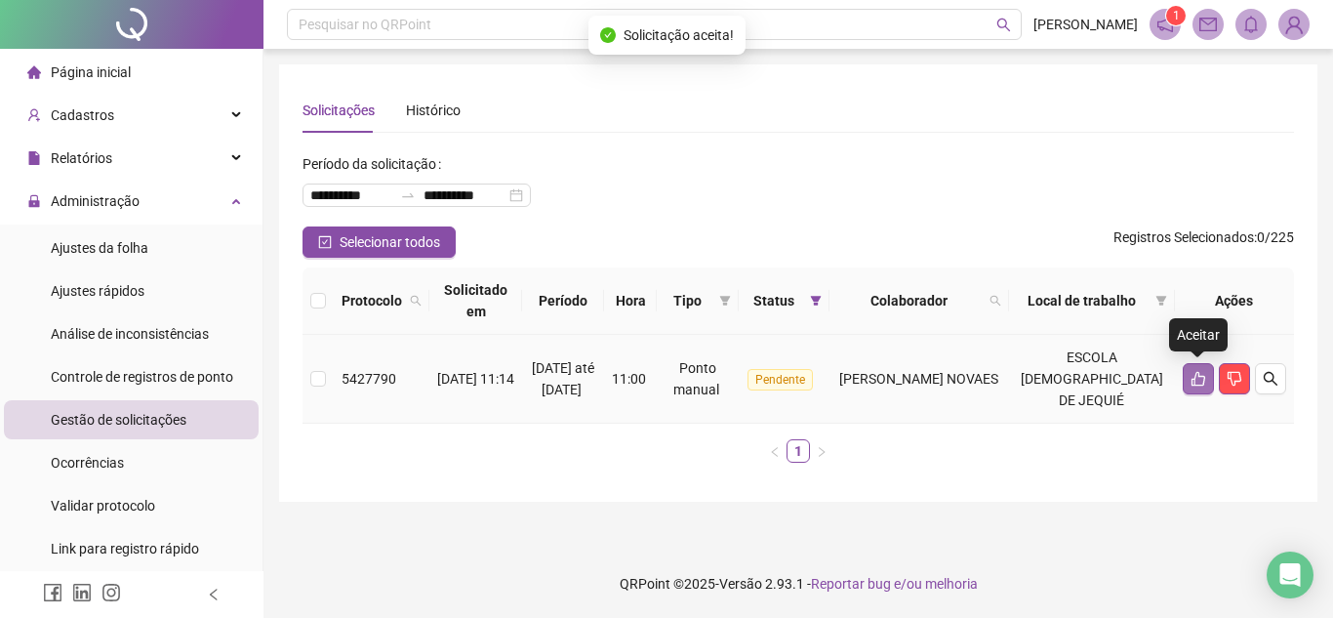
click at [1193, 381] on icon "like" at bounding box center [1199, 379] width 14 height 15
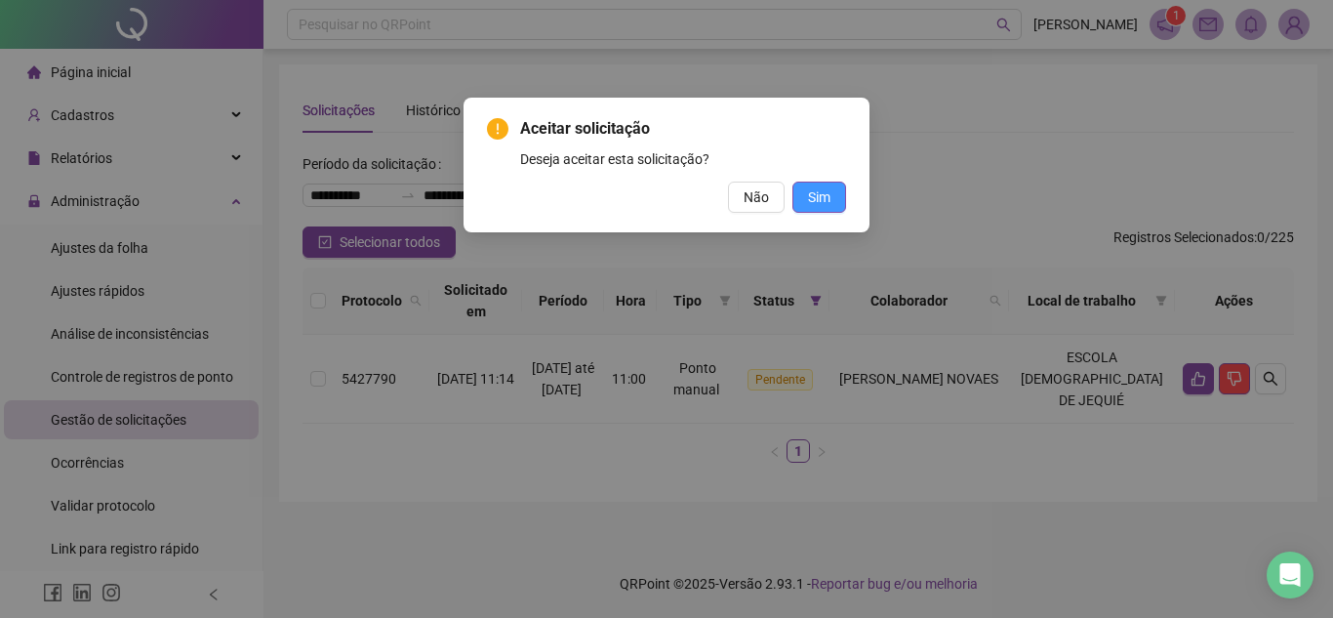
click at [822, 198] on span "Sim" at bounding box center [819, 196] width 22 height 21
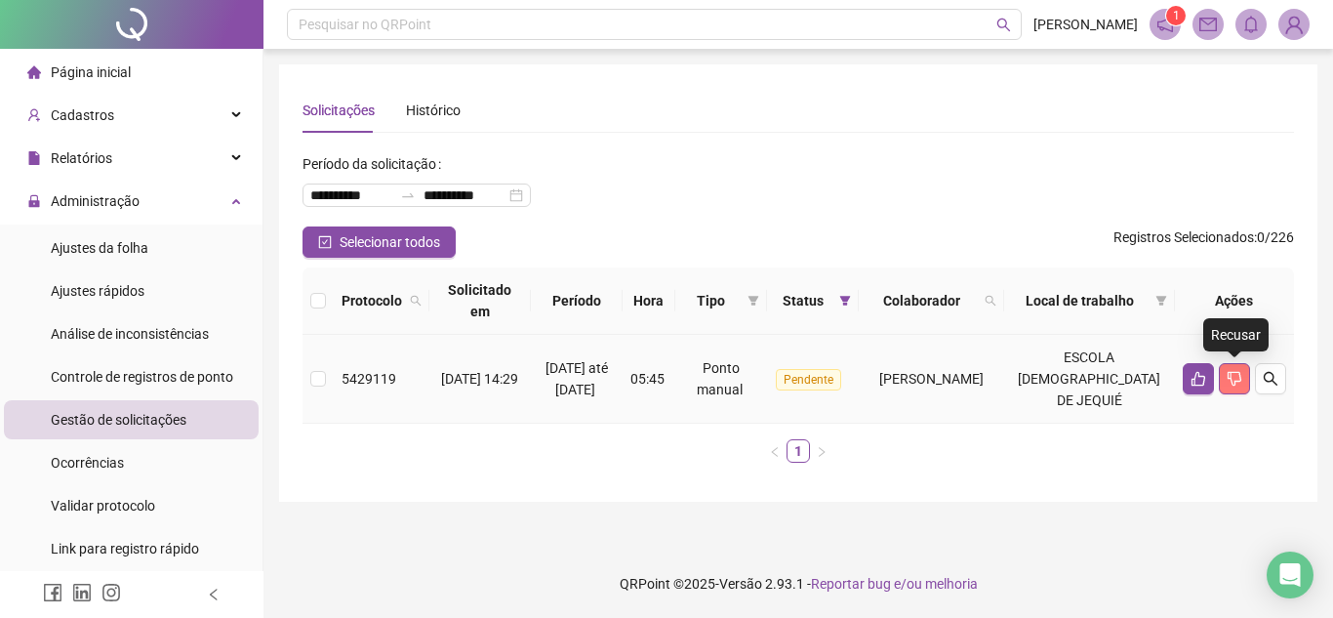
click at [1239, 384] on icon "dislike" at bounding box center [1235, 379] width 16 height 16
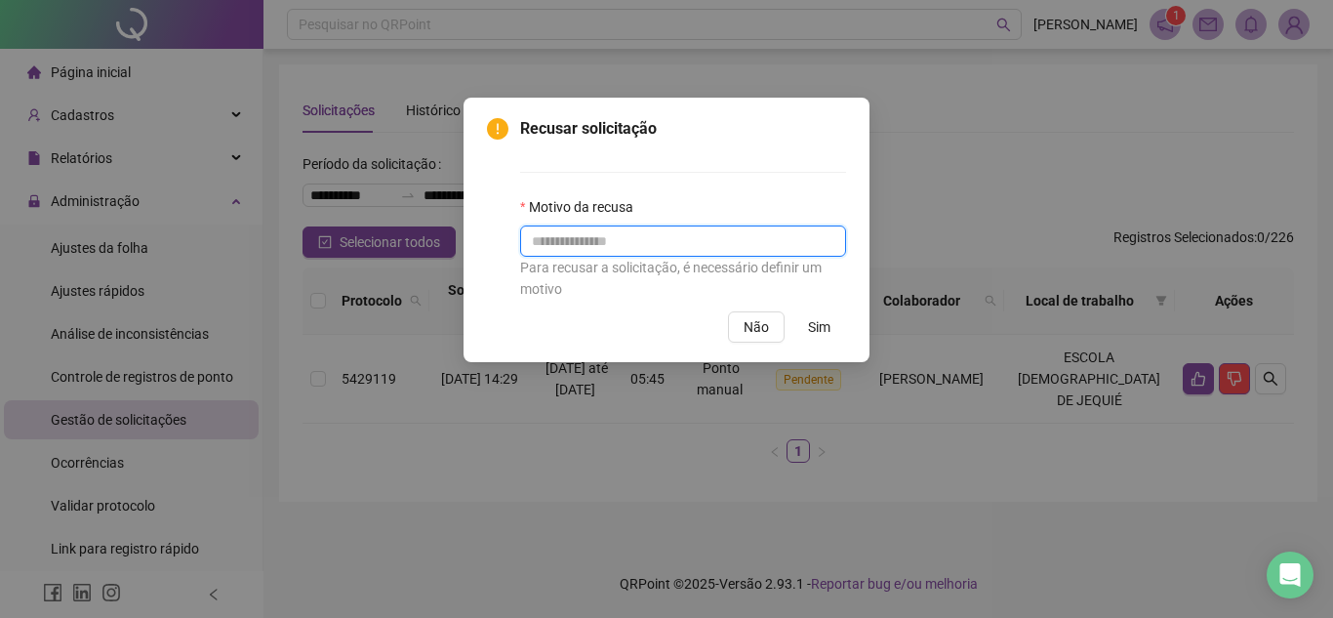
click at [707, 253] on input "text" at bounding box center [683, 240] width 326 height 31
type input "**********"
click at [812, 332] on span "Sim" at bounding box center [819, 326] width 22 height 21
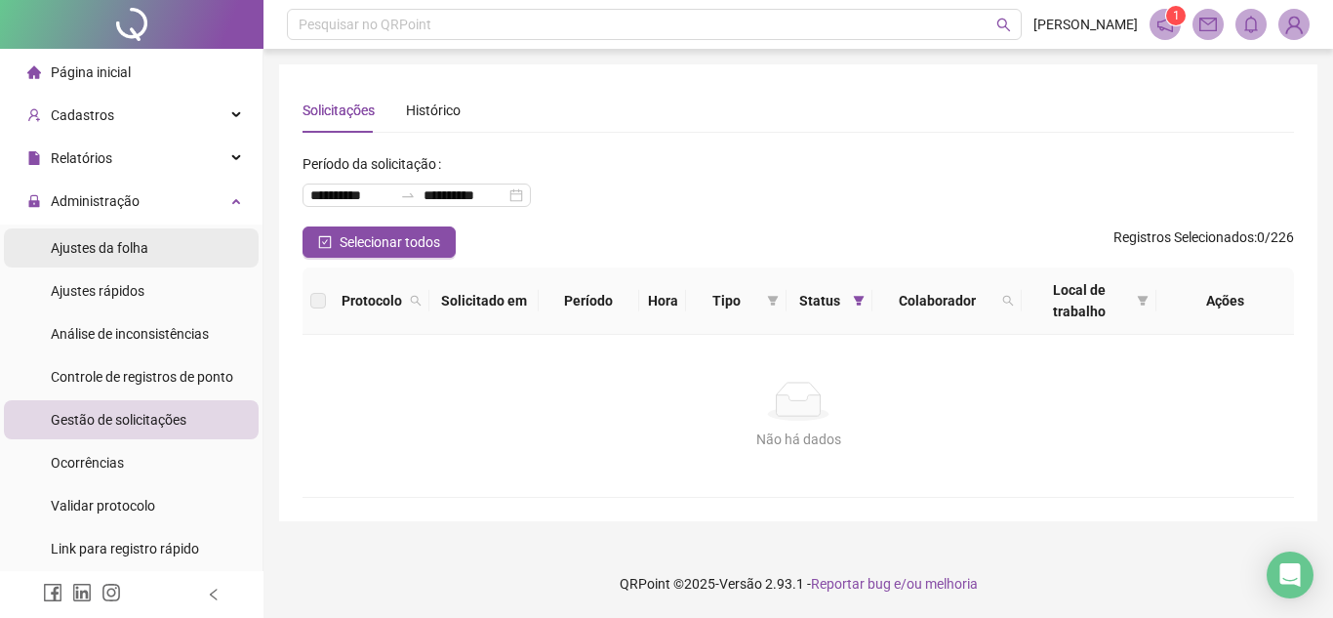
click at [110, 237] on div "Ajustes da folha" at bounding box center [100, 247] width 98 height 39
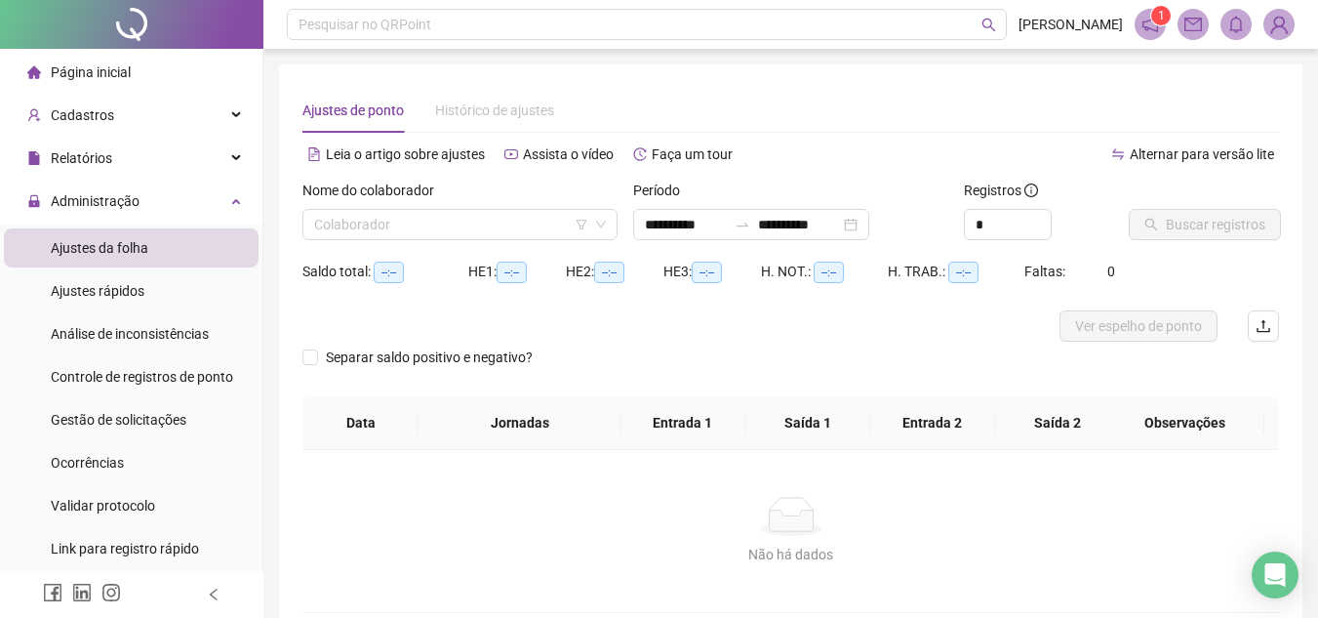
type input "**********"
click at [536, 223] on input "search" at bounding box center [451, 224] width 274 height 29
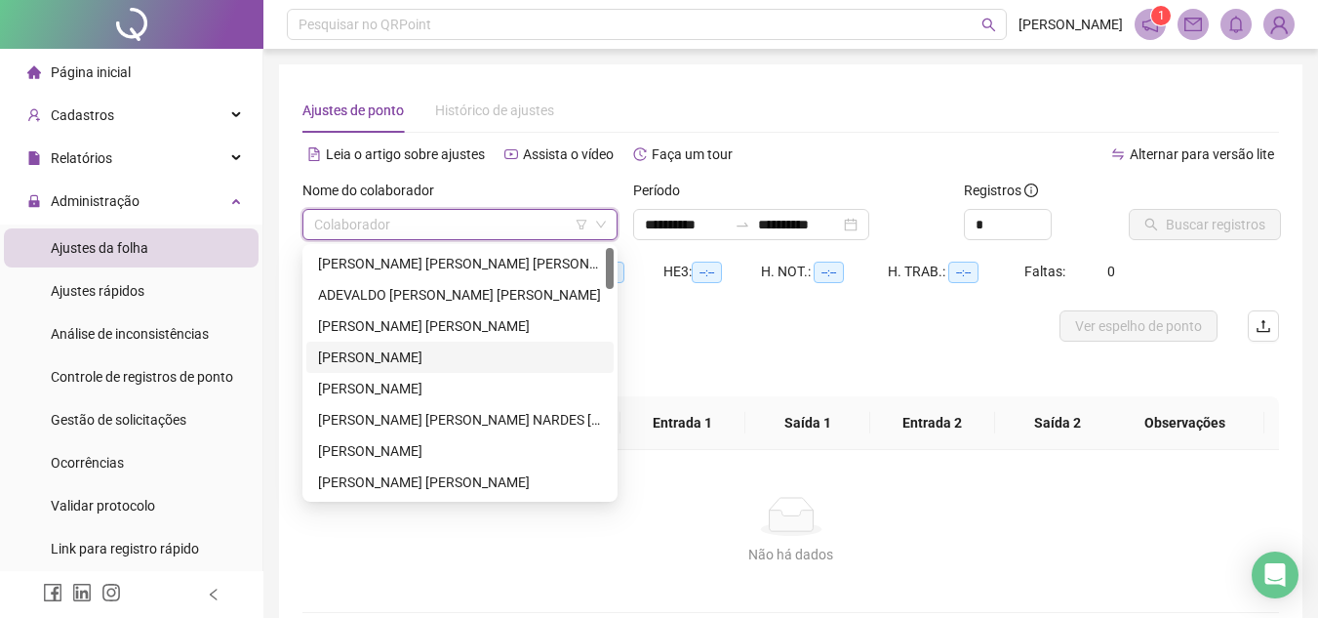
click at [409, 351] on div "[PERSON_NAME]" at bounding box center [460, 356] width 284 height 21
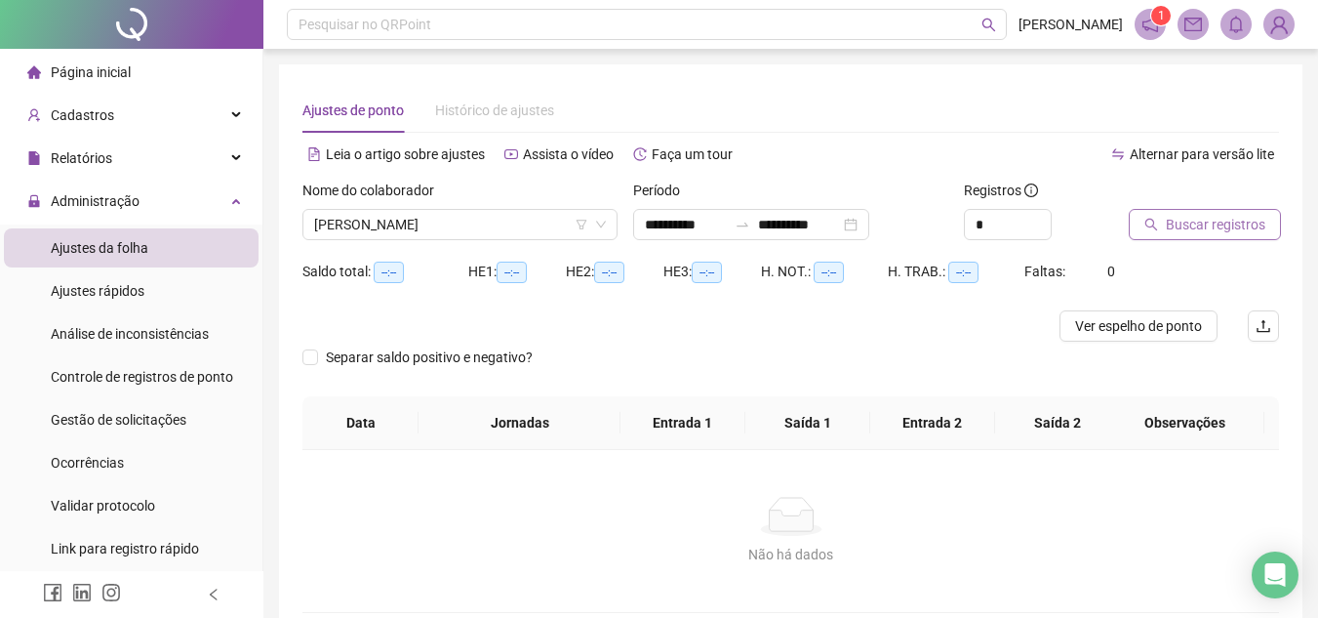
click at [1195, 234] on span "Buscar registros" at bounding box center [1216, 224] width 100 height 21
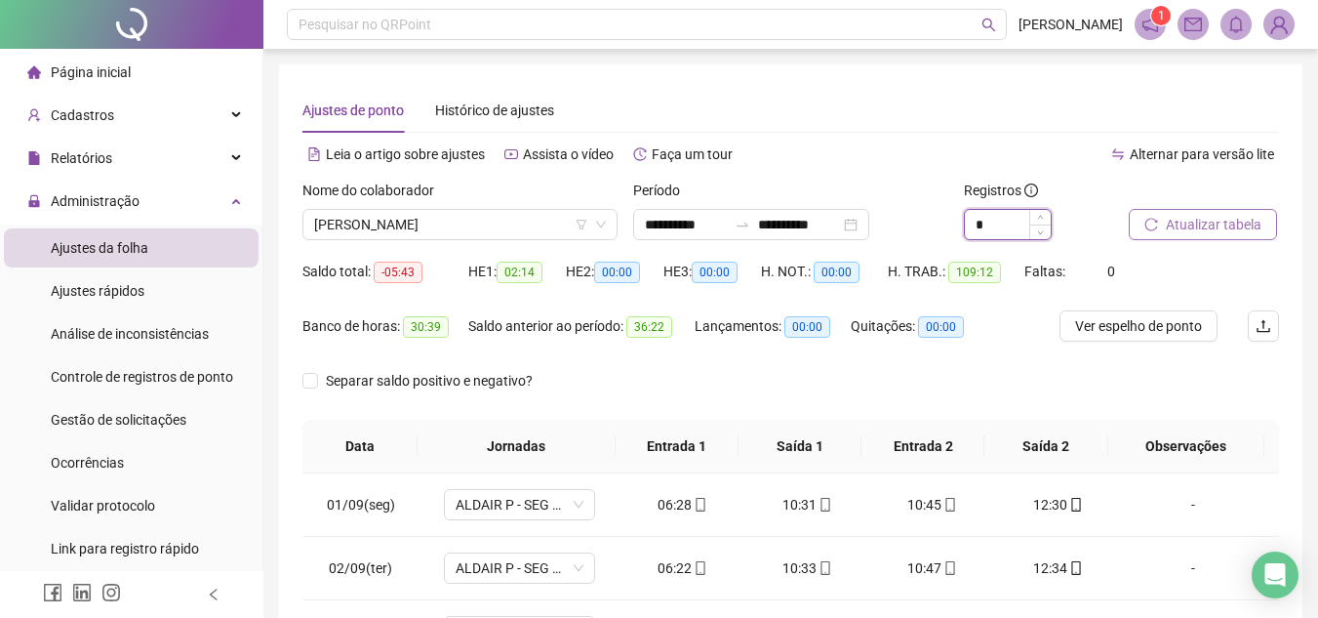
click at [1018, 229] on input "*" at bounding box center [1008, 224] width 86 height 29
click at [1038, 219] on icon "up" at bounding box center [1040, 219] width 7 height 7
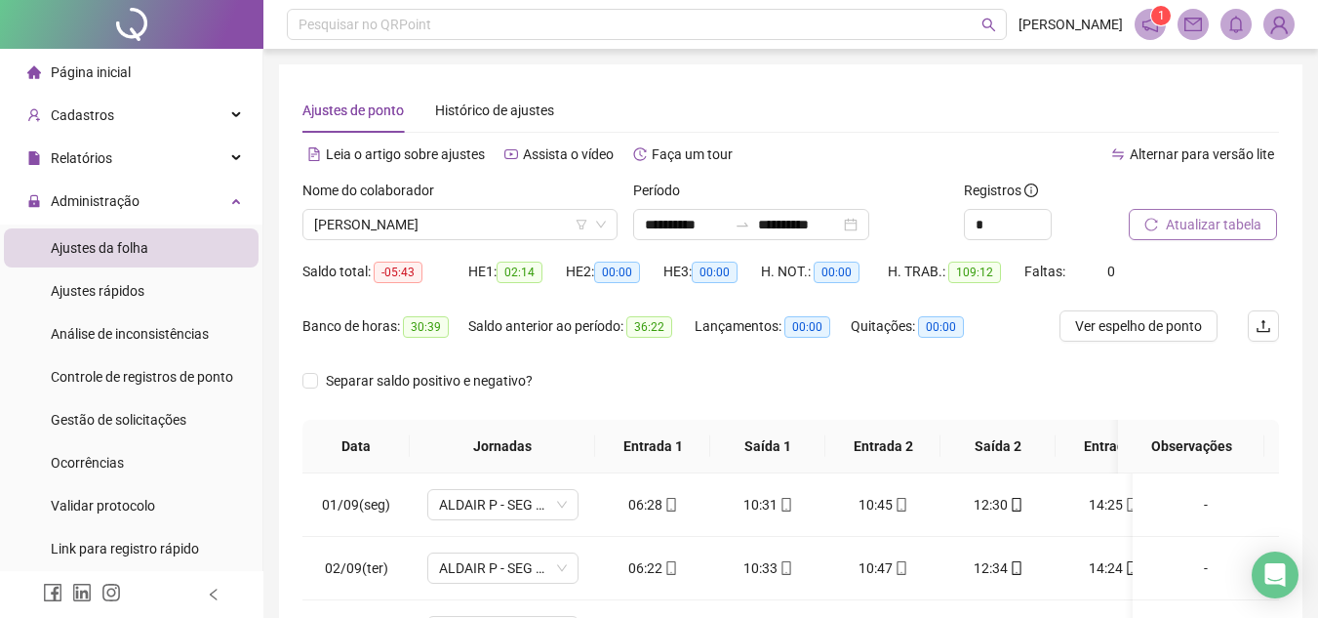
click at [1175, 219] on span "Atualizar tabela" at bounding box center [1214, 224] width 96 height 21
click at [1242, 226] on span "Atualizar tabela" at bounding box center [1214, 224] width 96 height 21
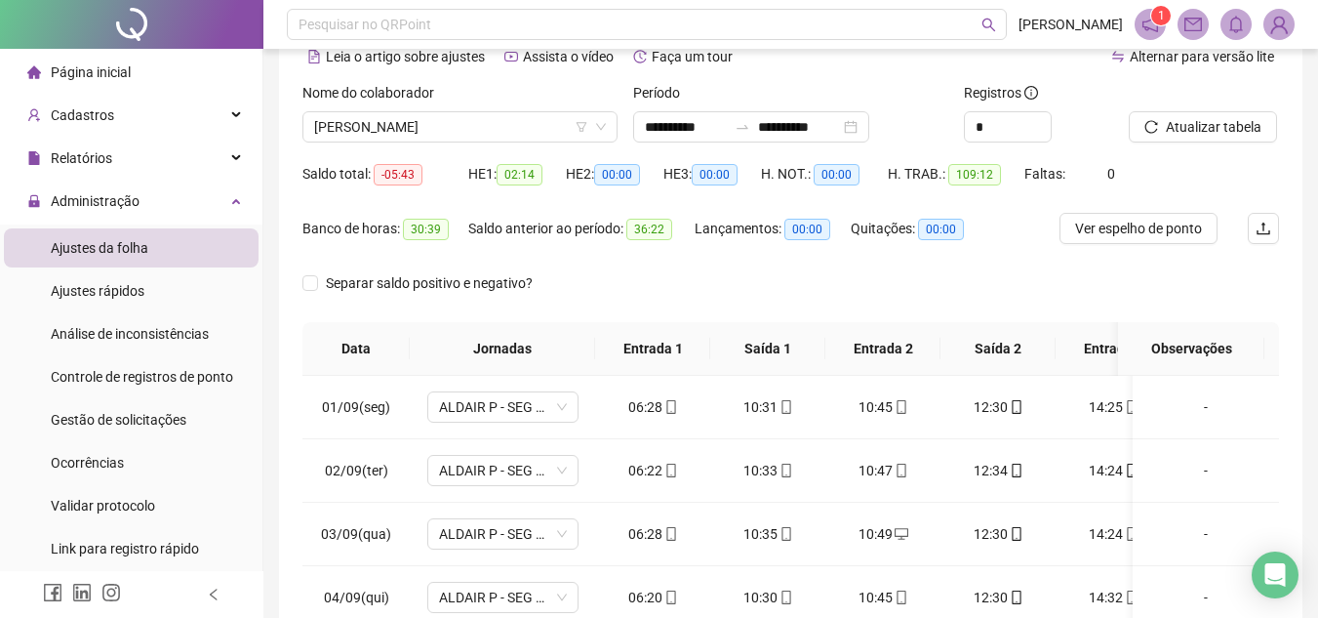
scroll to position [380, 0]
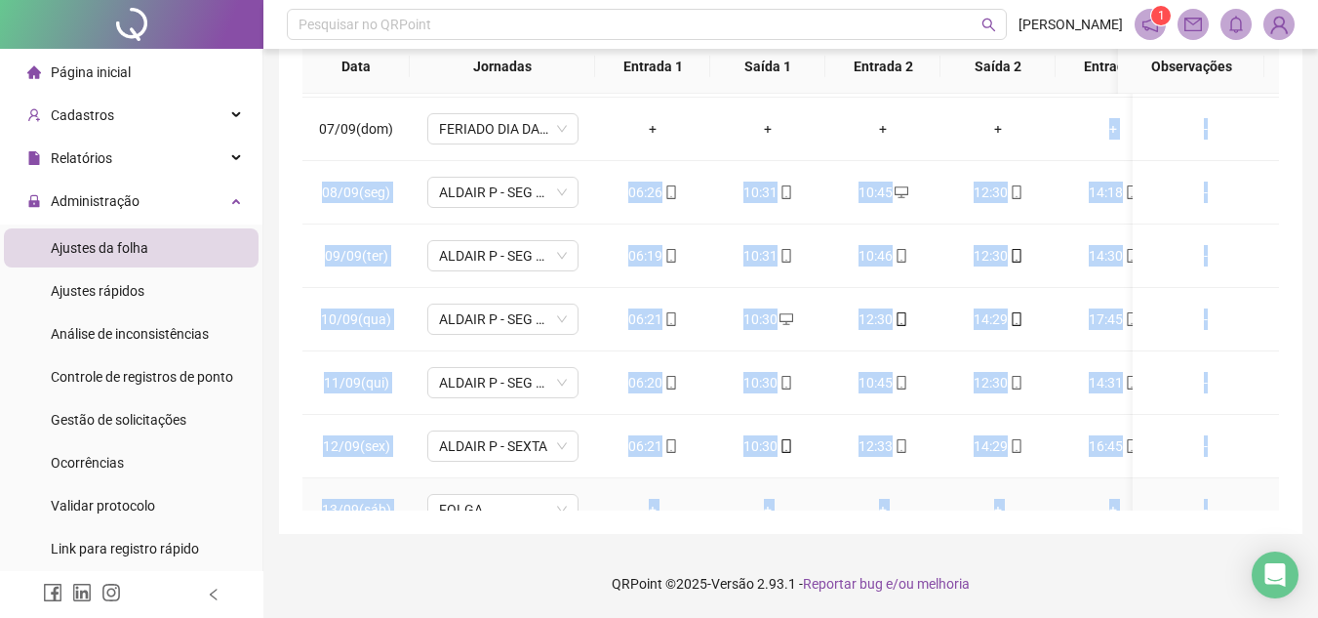
drag, startPoint x: 1051, startPoint y: 495, endPoint x: 1145, endPoint y: 491, distance: 93.8
click at [1145, 491] on tbody "01/09(seg) ALDAIR P - SEG A [PERSON_NAME] 06:28 10:31 10:45 12:30 14:25 17:45 […" at bounding box center [868, 256] width 1130 height 1078
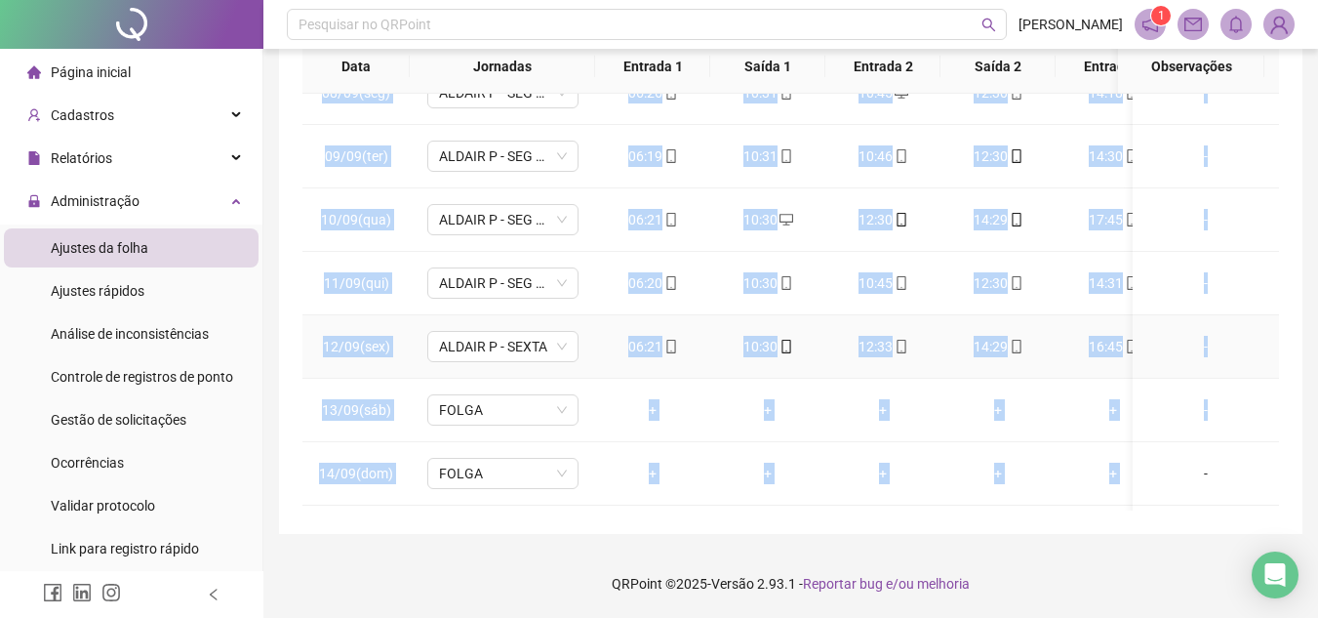
click at [1232, 376] on td "-" at bounding box center [1206, 346] width 146 height 63
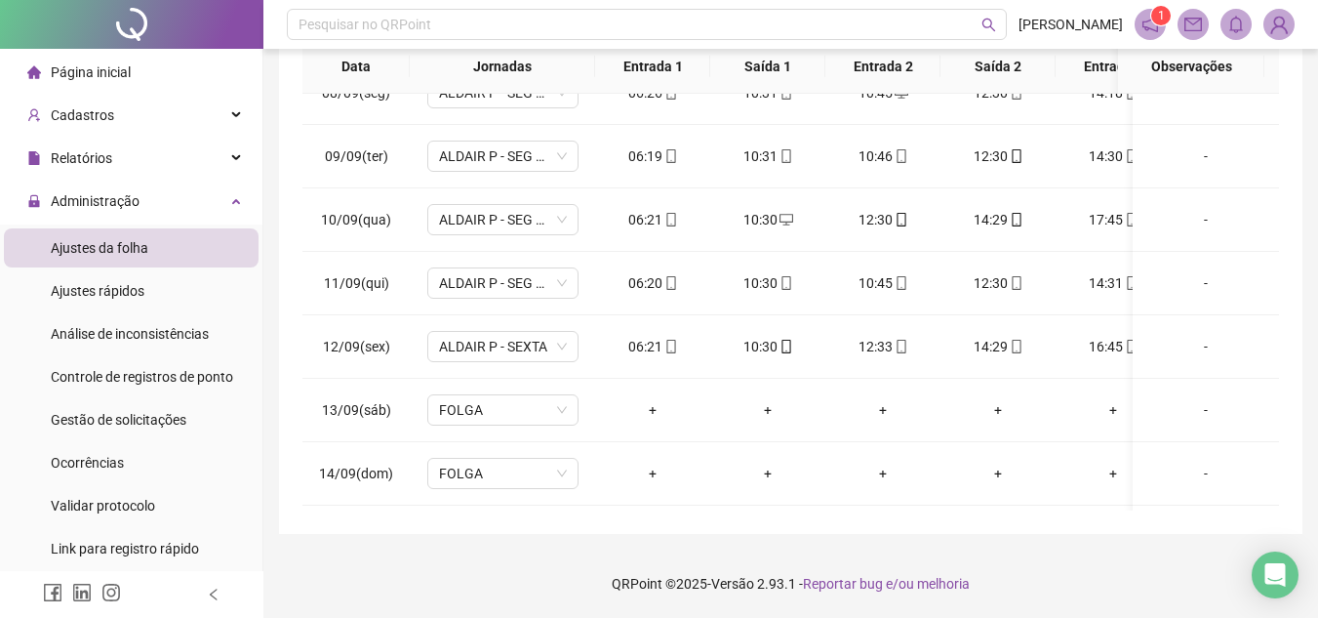
click at [1314, 280] on div "**********" at bounding box center [790, 118] width 1055 height 997
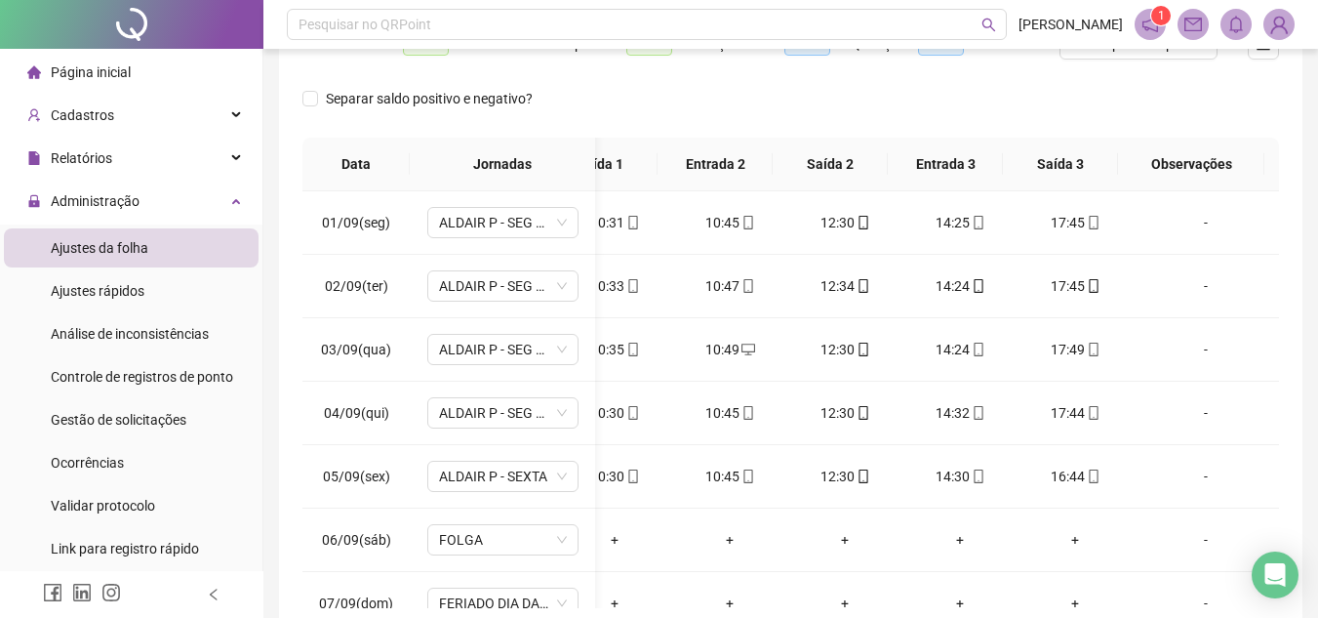
scroll to position [87, 0]
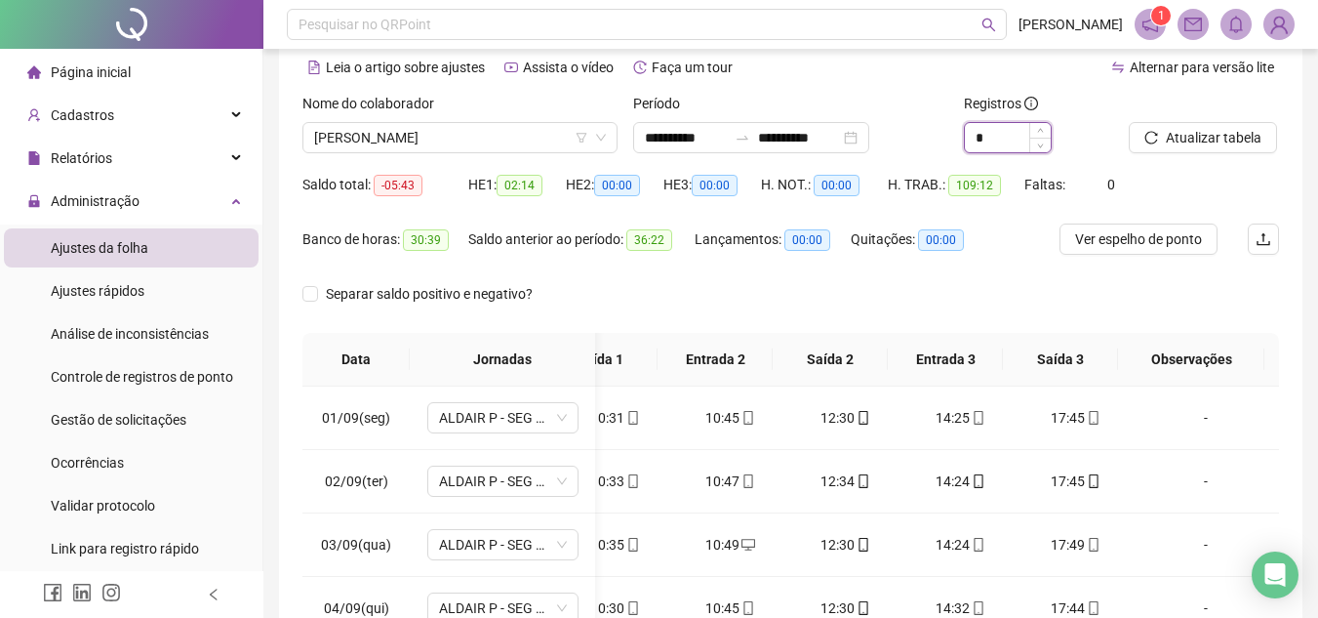
click at [1014, 135] on input "*" at bounding box center [1008, 137] width 86 height 29
click at [1032, 132] on span "Increase Value" at bounding box center [1040, 132] width 21 height 18
type input "*"
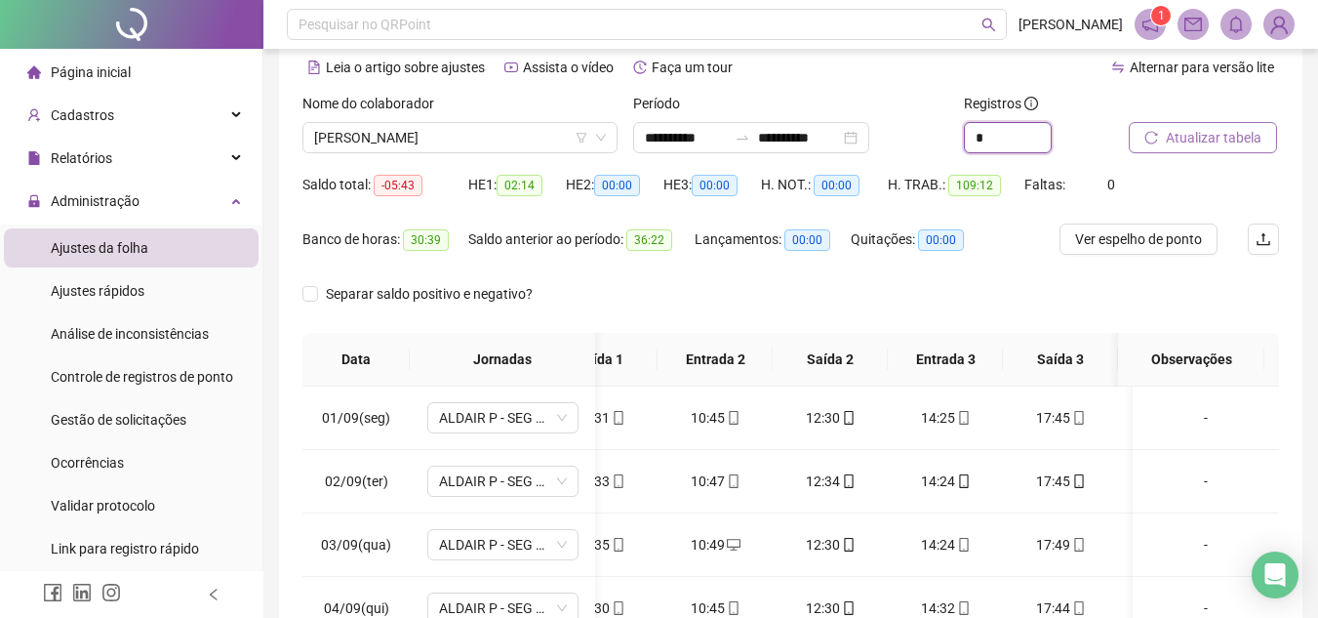
scroll to position [0, 168]
click at [1137, 126] on button "Atualizar tabela" at bounding box center [1203, 137] width 148 height 31
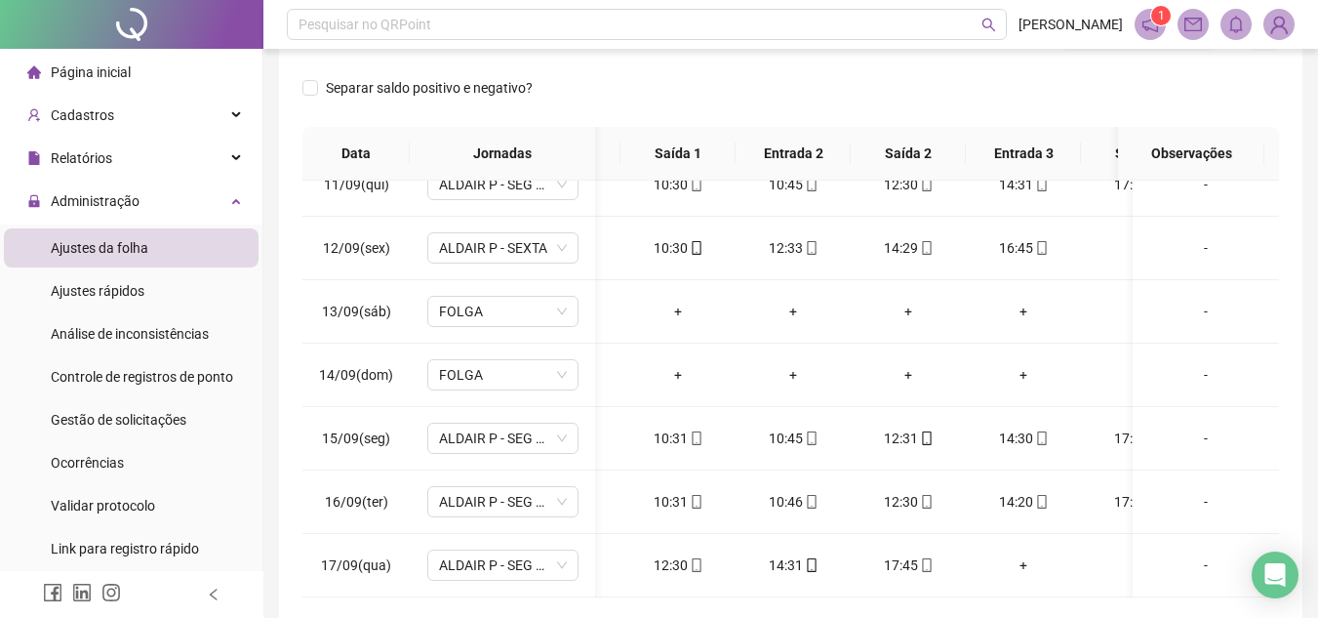
scroll to position [676, 50]
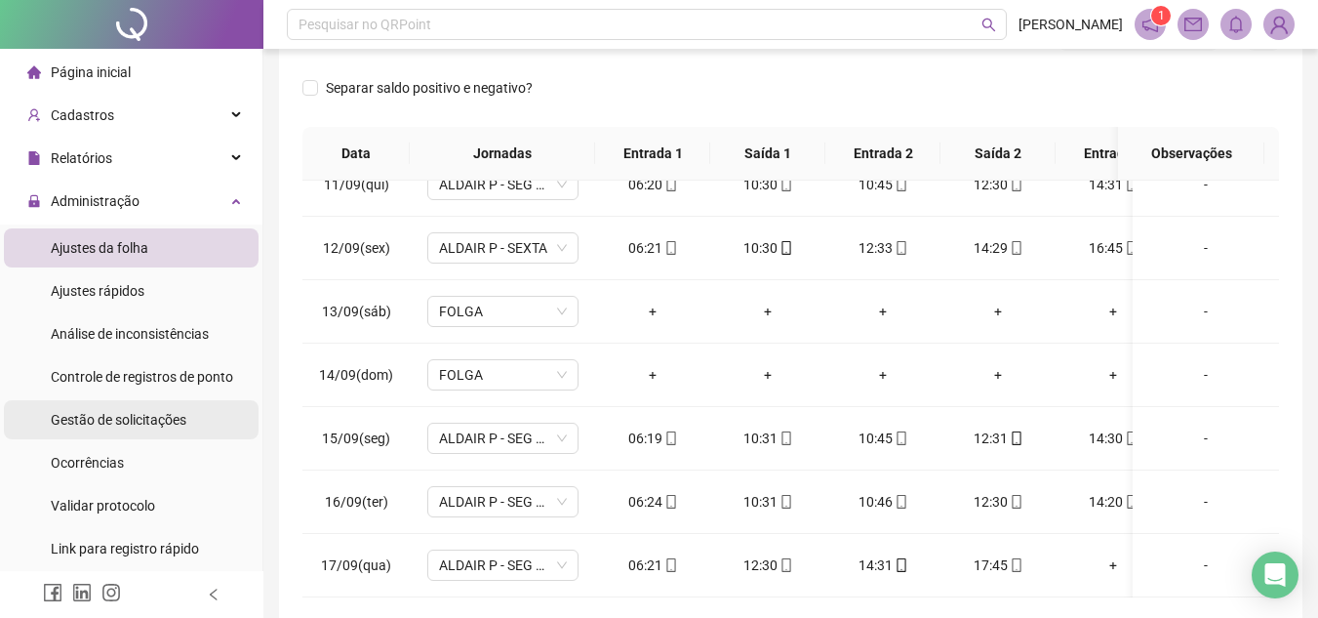
click at [133, 422] on span "Gestão de solicitações" at bounding box center [119, 420] width 136 height 16
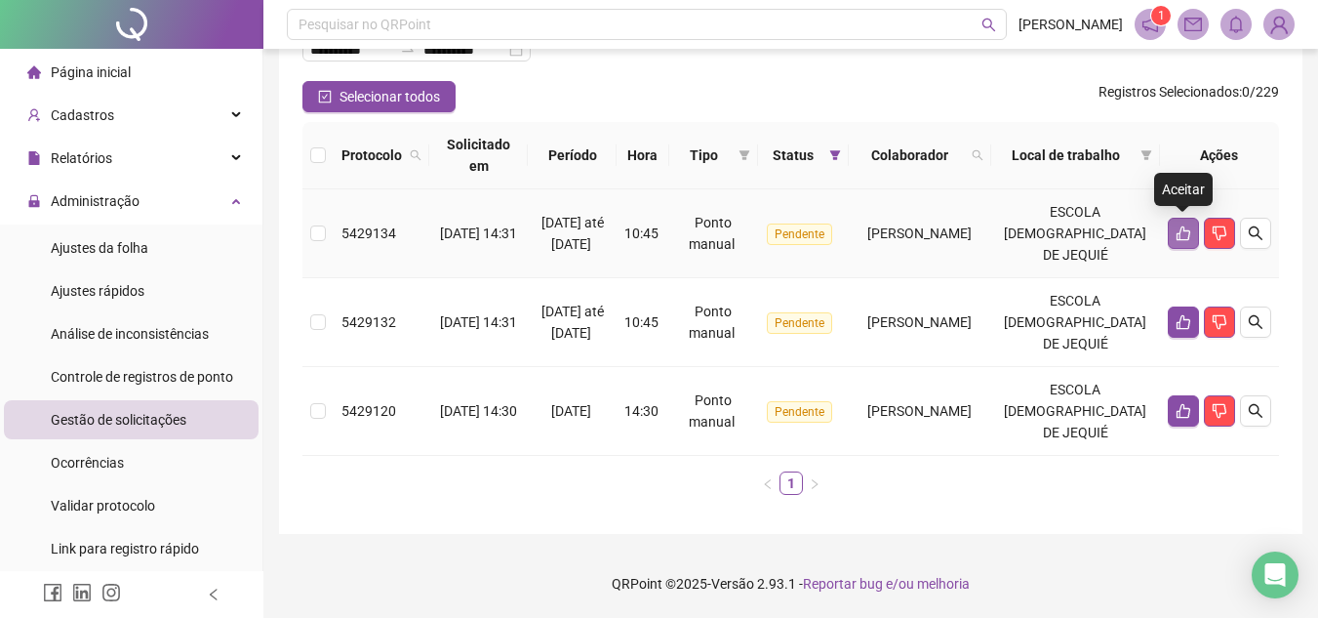
click at [1179, 234] on icon "like" at bounding box center [1184, 233] width 14 height 15
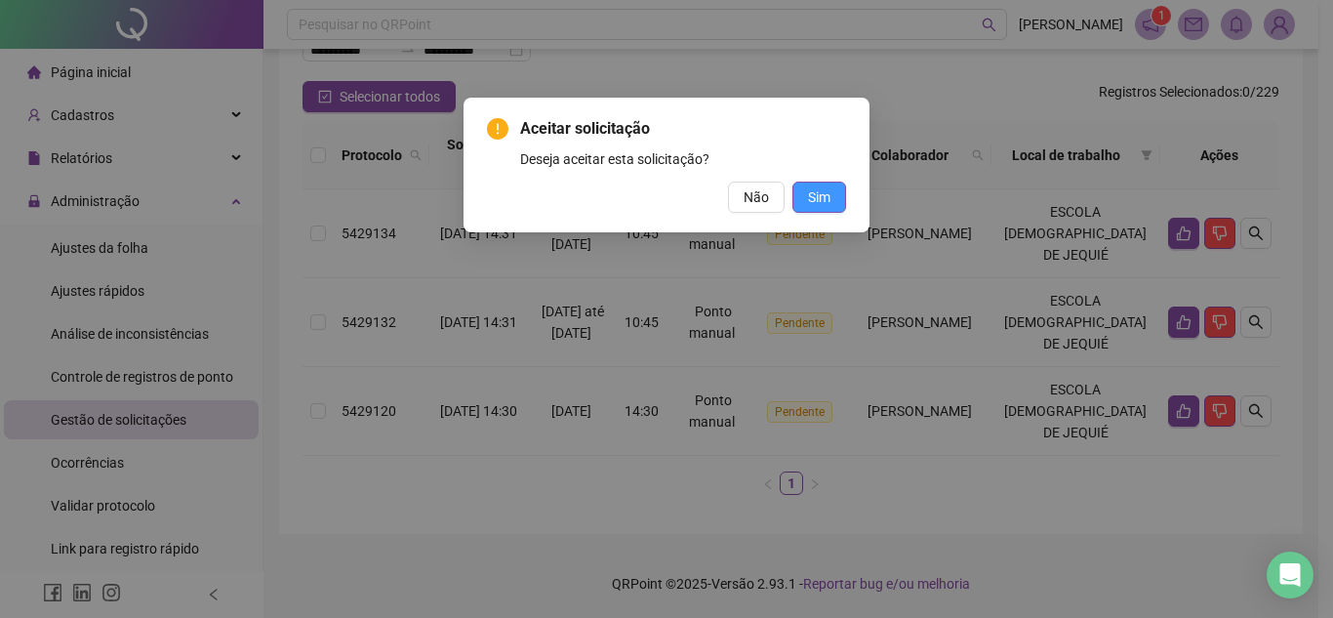
click at [822, 186] on span "Sim" at bounding box center [819, 196] width 22 height 21
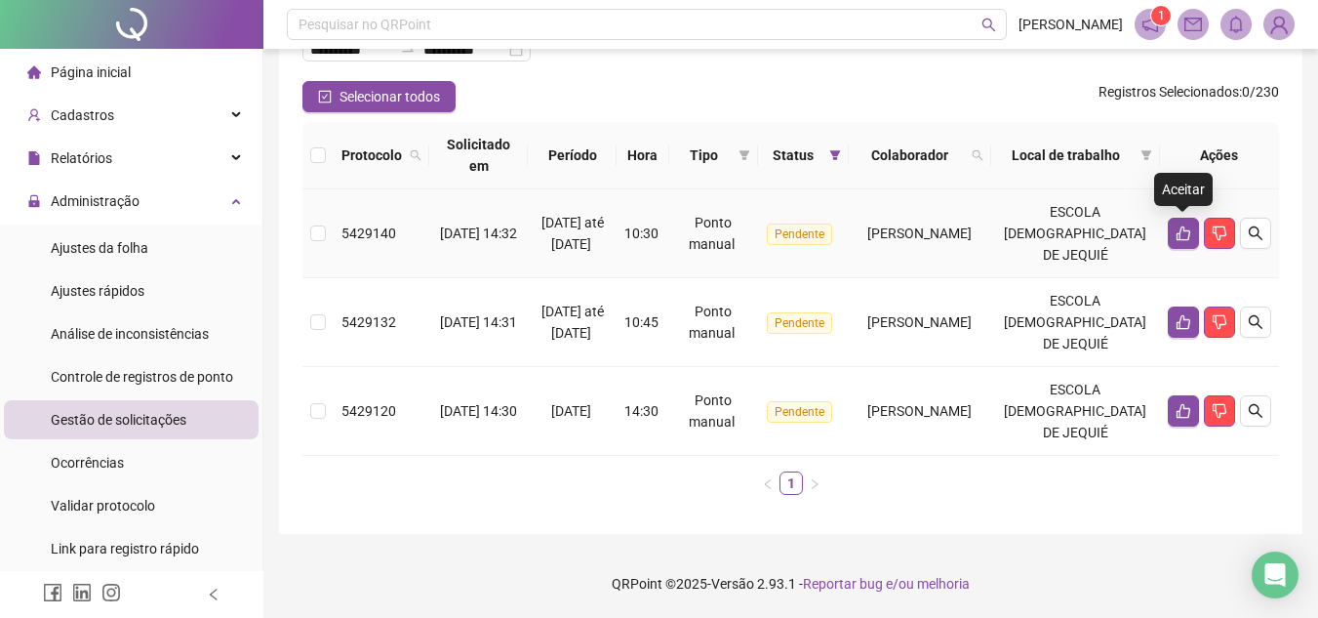
click at [1190, 240] on icon "like" at bounding box center [1184, 233] width 16 height 16
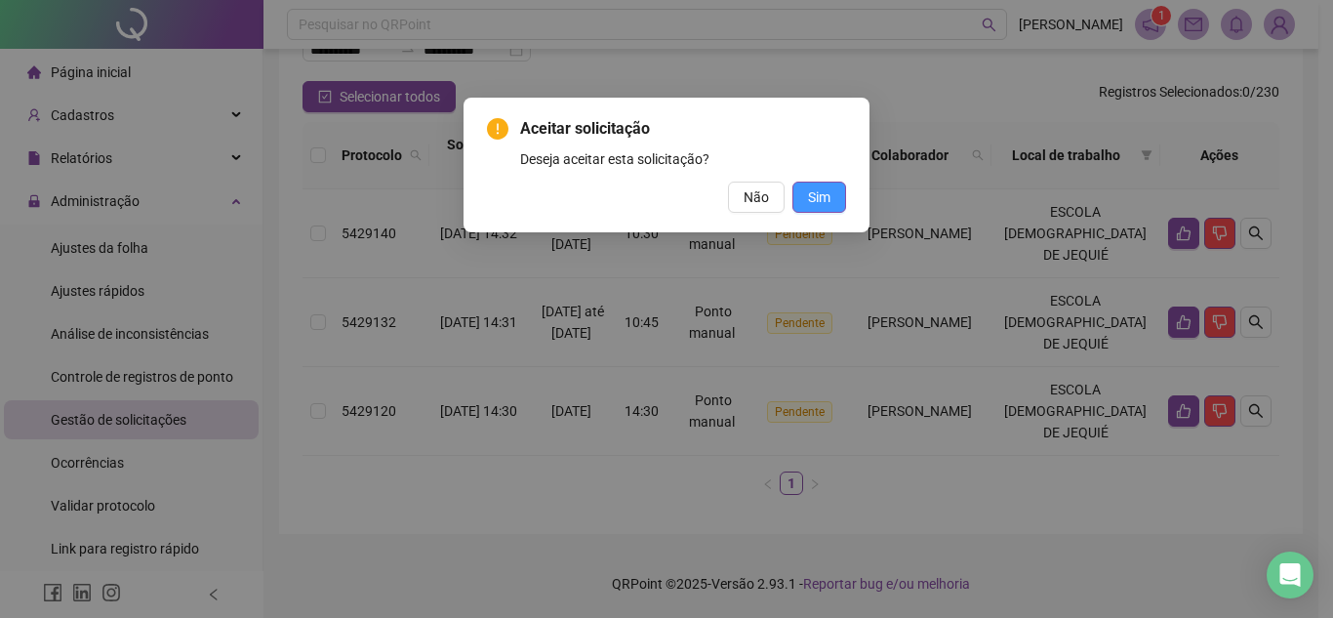
click at [819, 202] on span "Sim" at bounding box center [819, 196] width 22 height 21
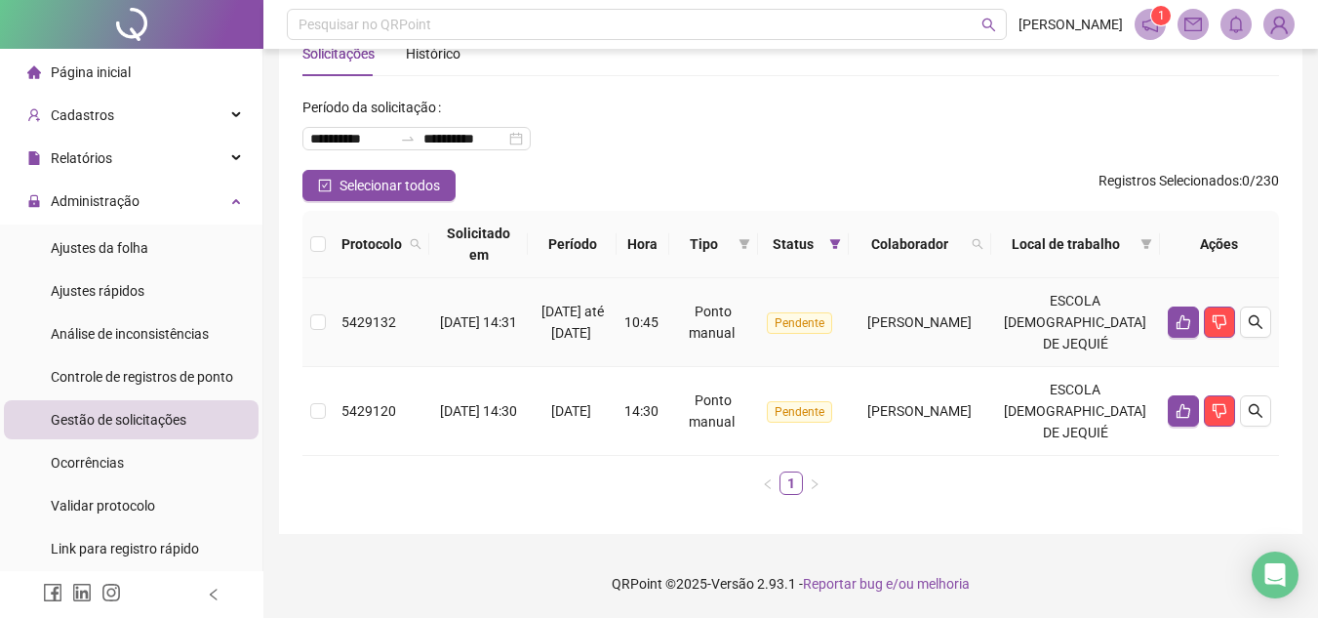
click at [1185, 339] on td at bounding box center [1219, 322] width 119 height 89
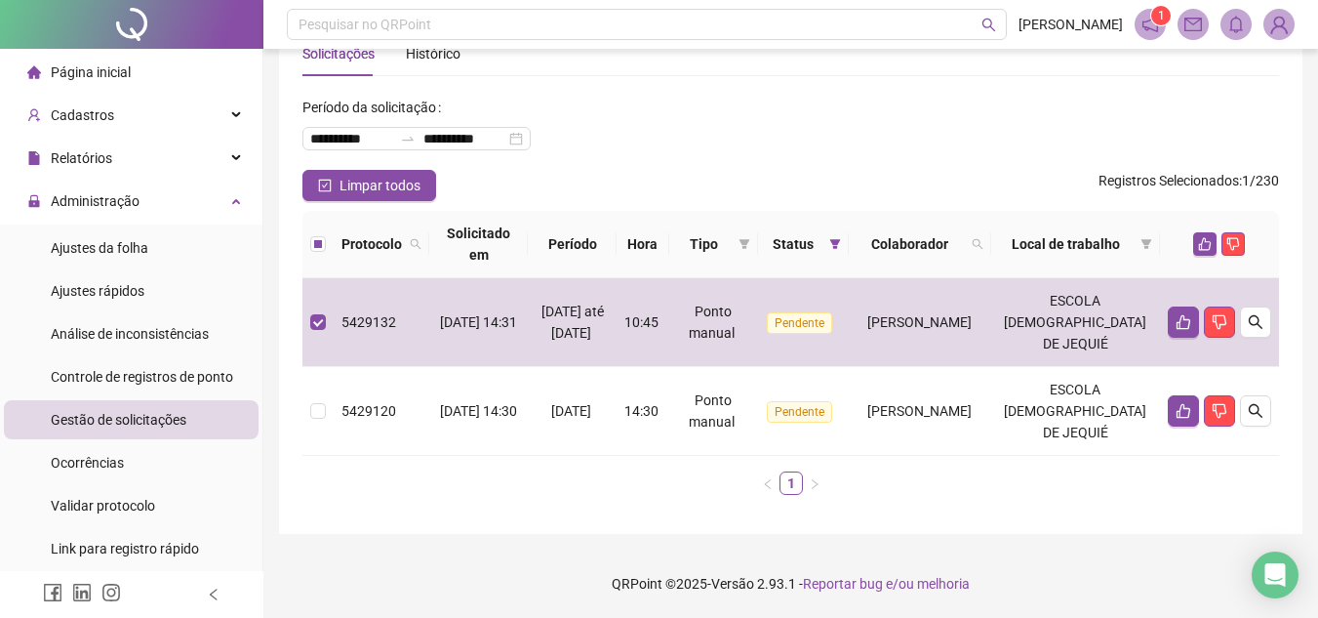
click at [1310, 372] on div "**********" at bounding box center [790, 280] width 1055 height 674
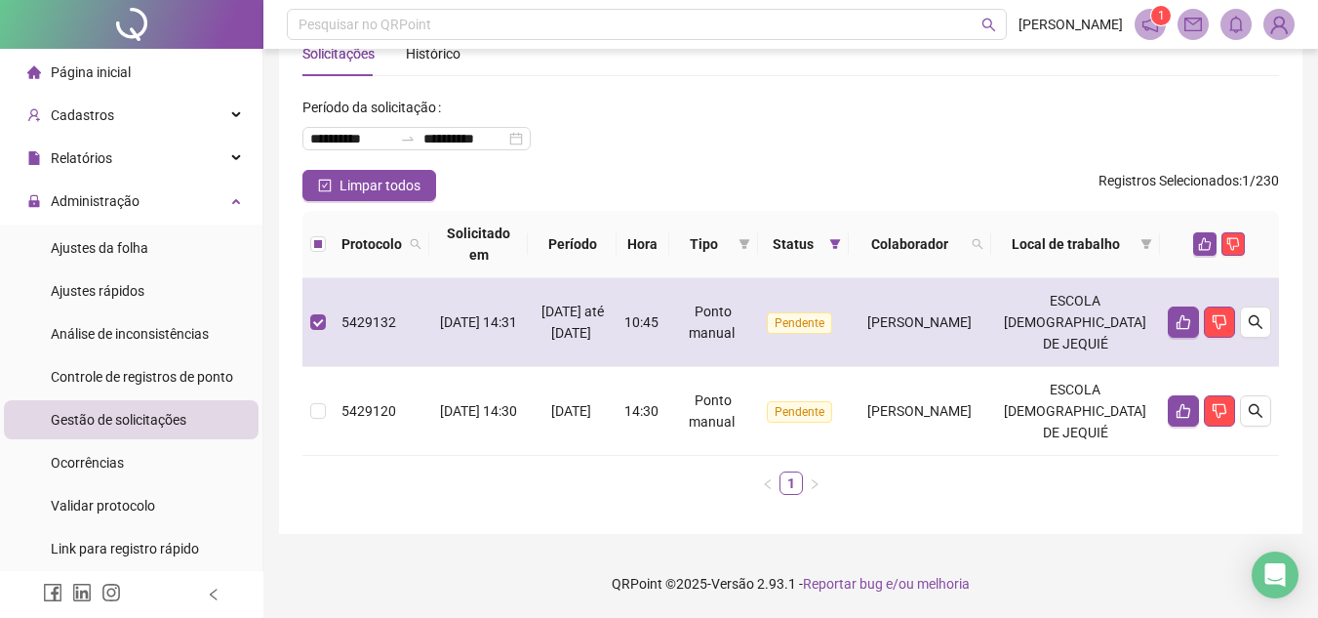
click at [318, 334] on td at bounding box center [318, 322] width 31 height 89
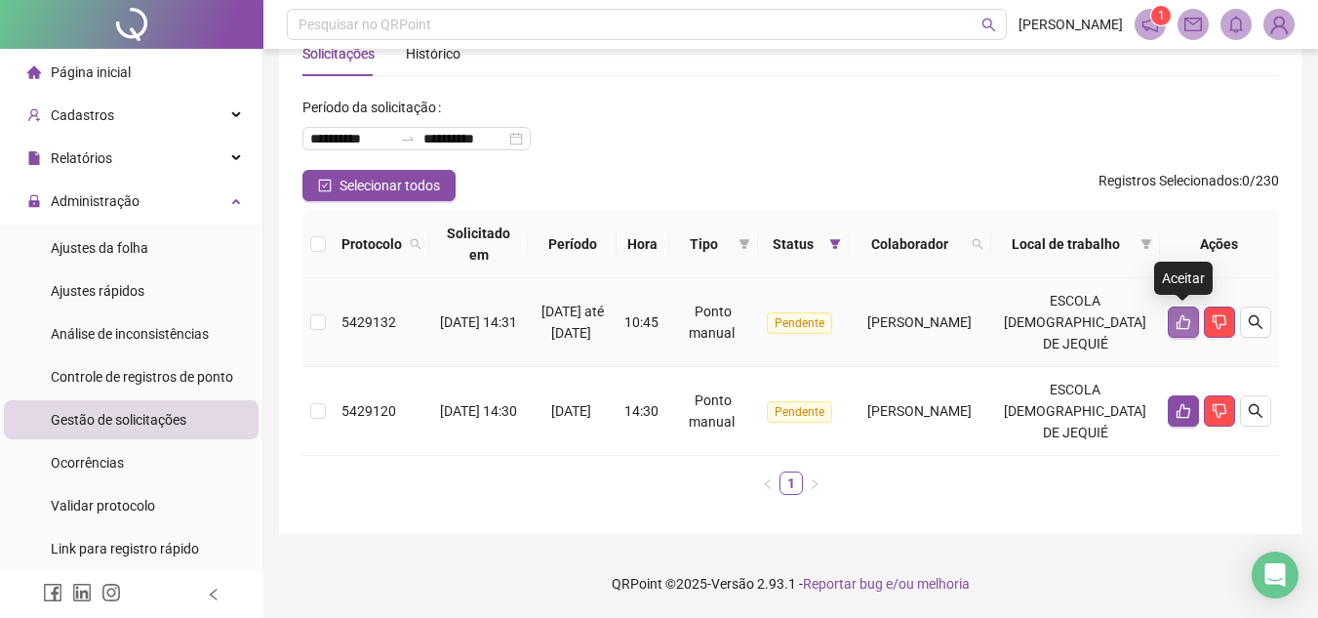
click at [1187, 312] on button "button" at bounding box center [1183, 321] width 31 height 31
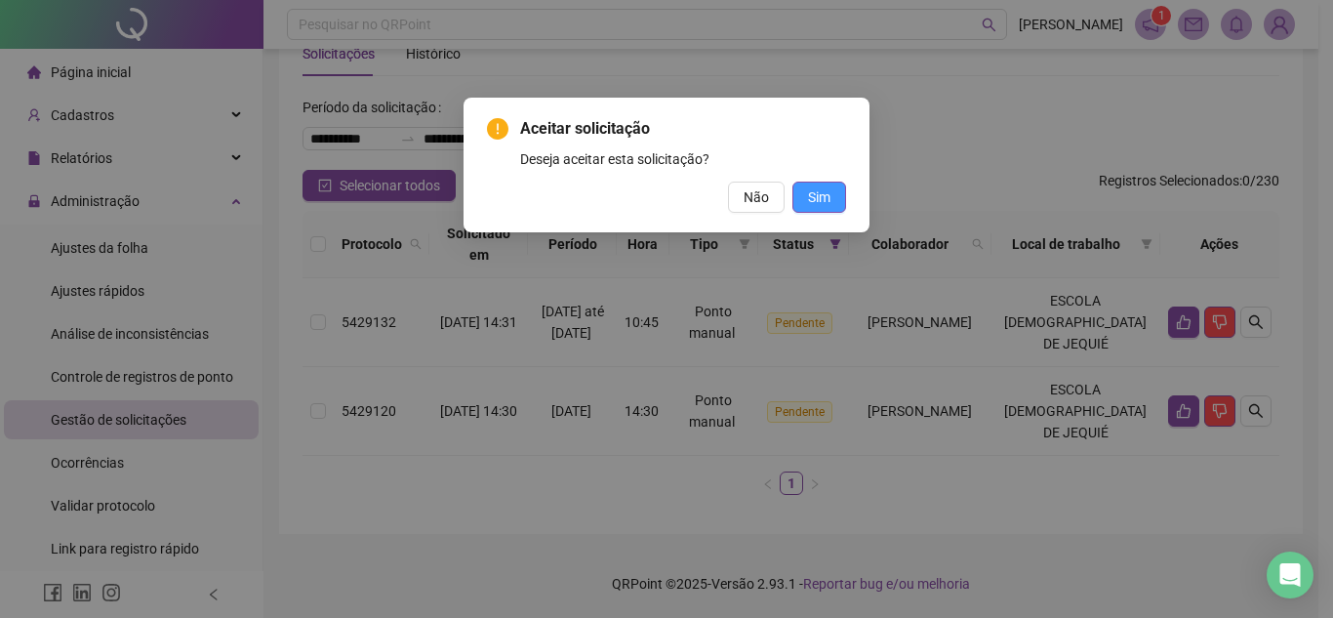
click at [820, 191] on span "Sim" at bounding box center [819, 196] width 22 height 21
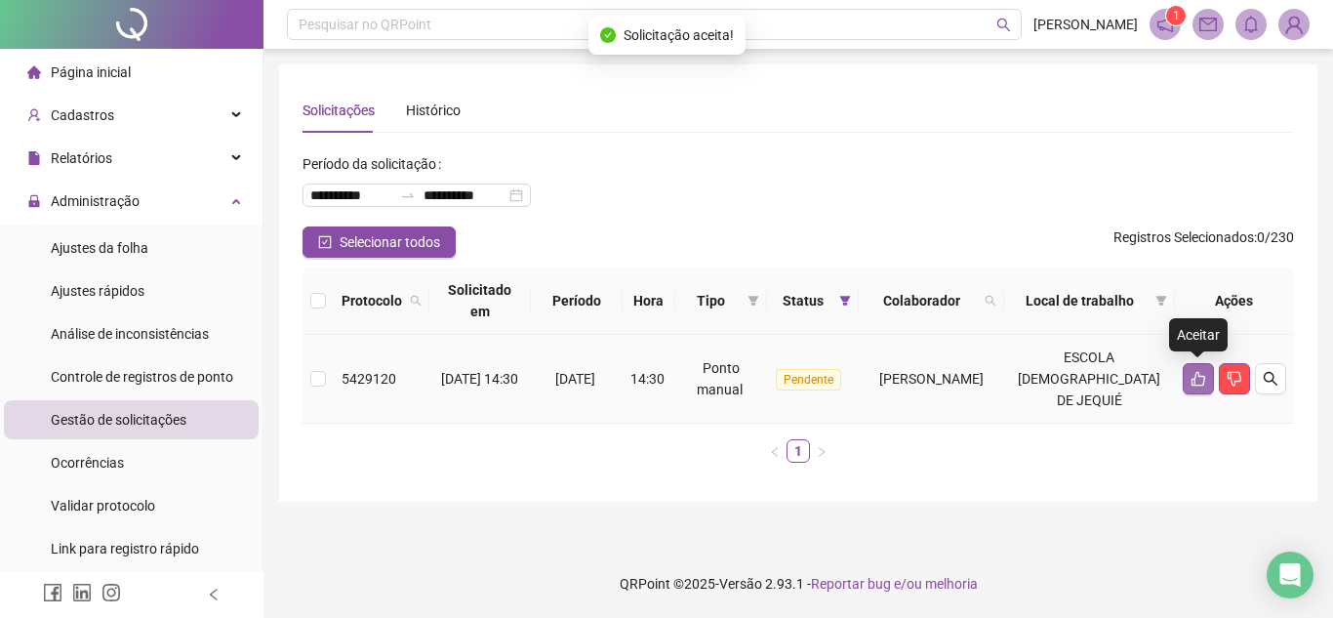
click at [1198, 381] on icon "like" at bounding box center [1199, 379] width 16 height 16
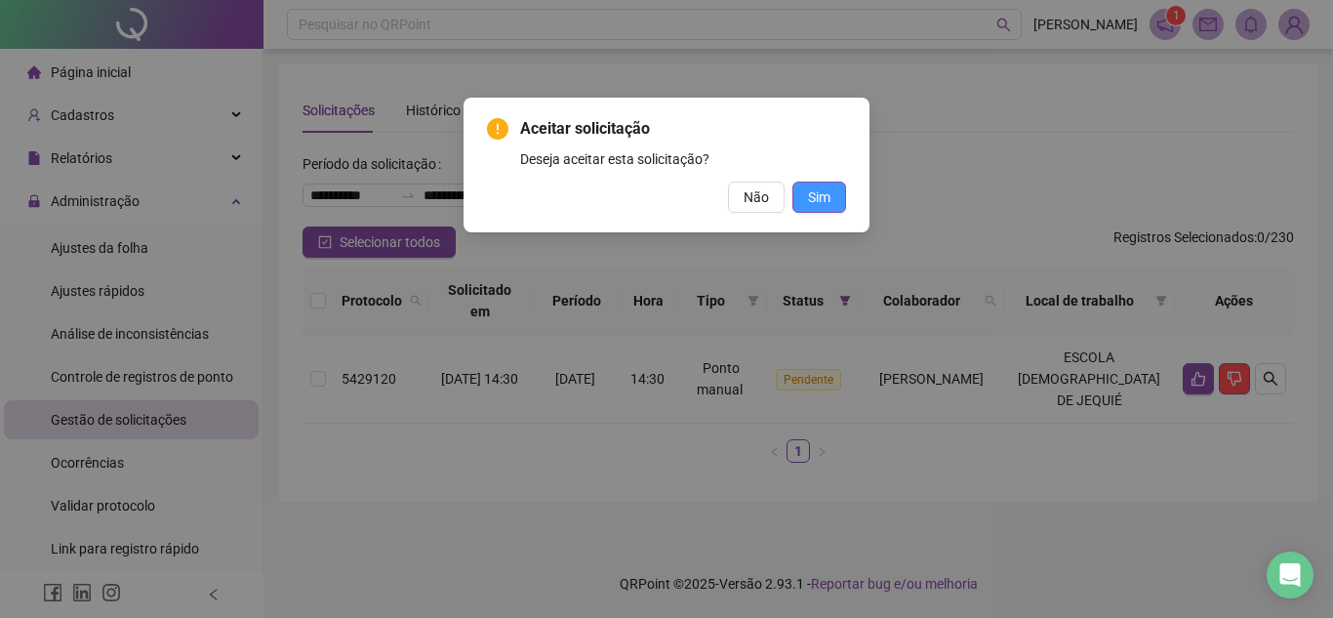
click at [820, 194] on span "Sim" at bounding box center [819, 196] width 22 height 21
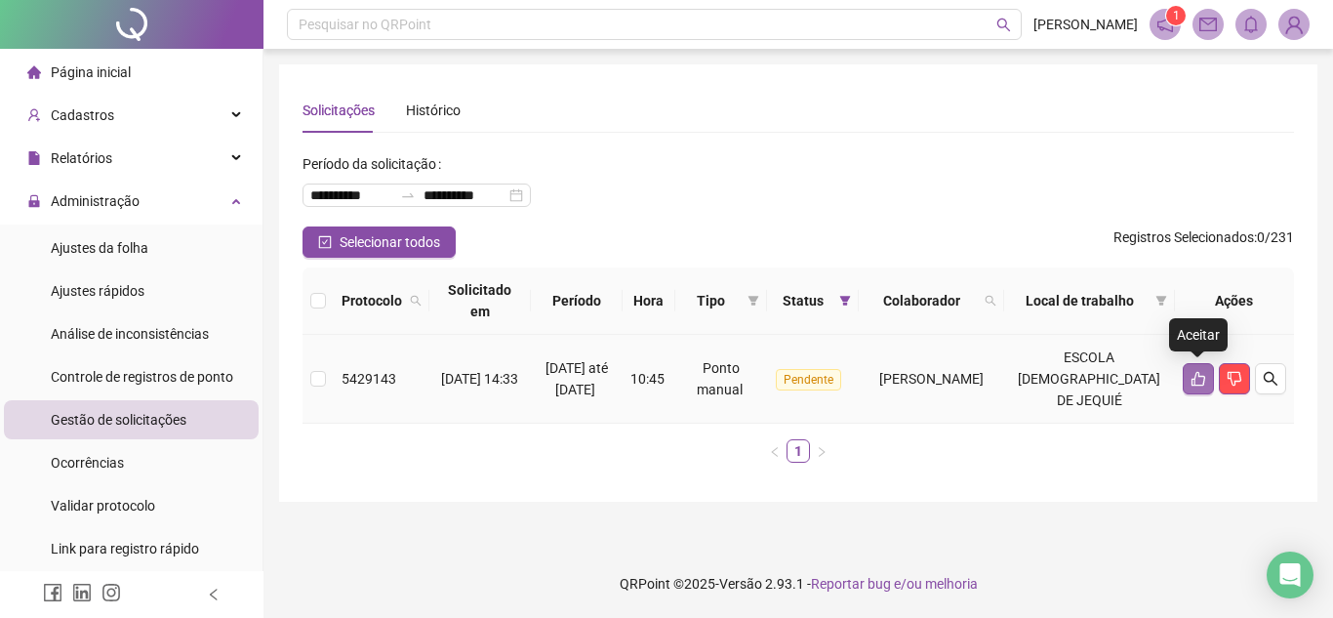
click at [1198, 384] on icon "like" at bounding box center [1199, 379] width 16 height 16
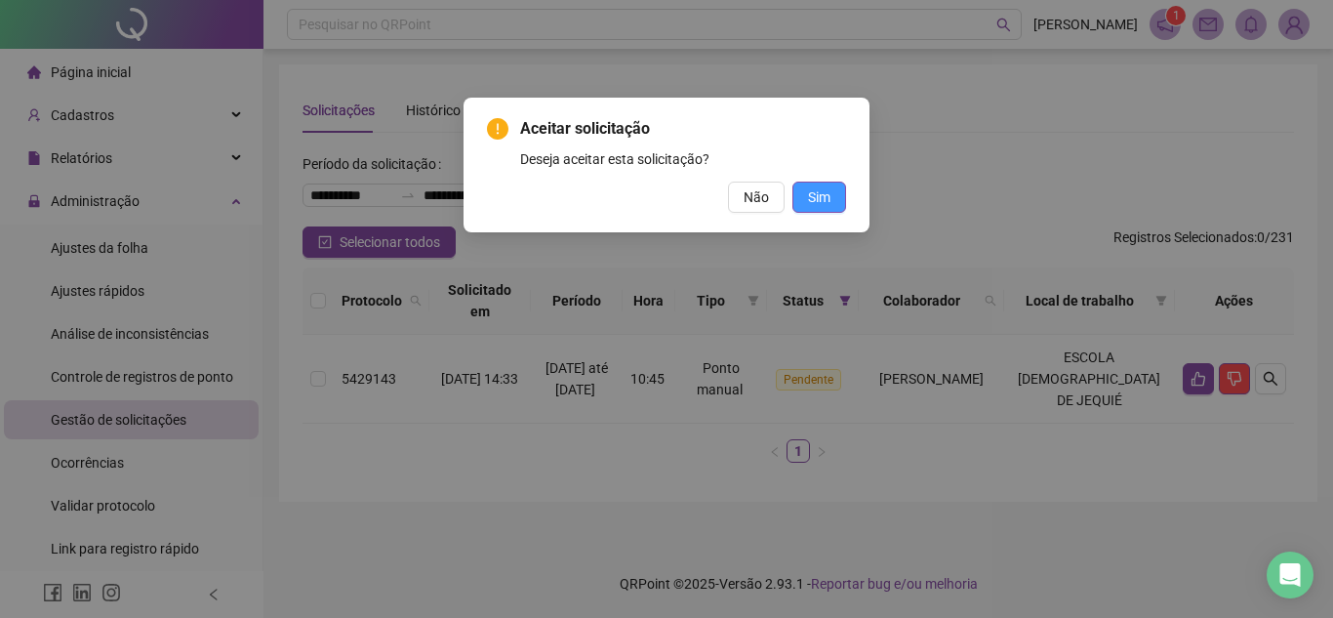
click at [833, 187] on button "Sim" at bounding box center [819, 197] width 54 height 31
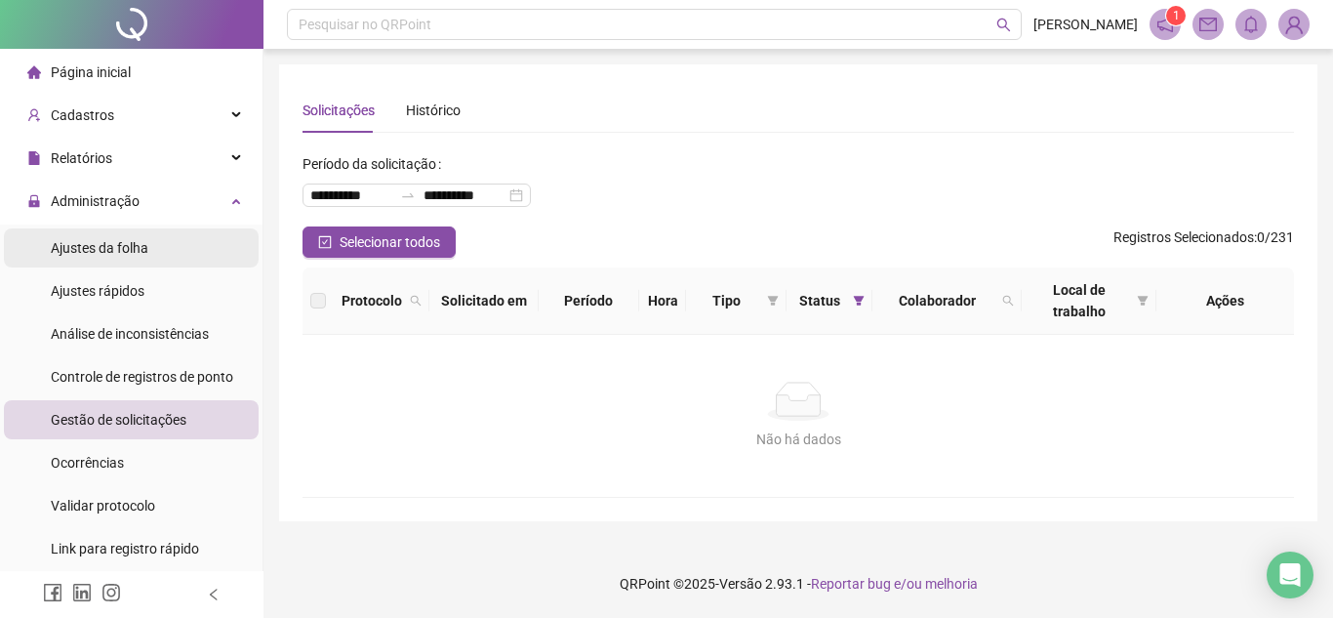
click at [141, 247] on span "Ajustes da folha" at bounding box center [100, 248] width 98 height 16
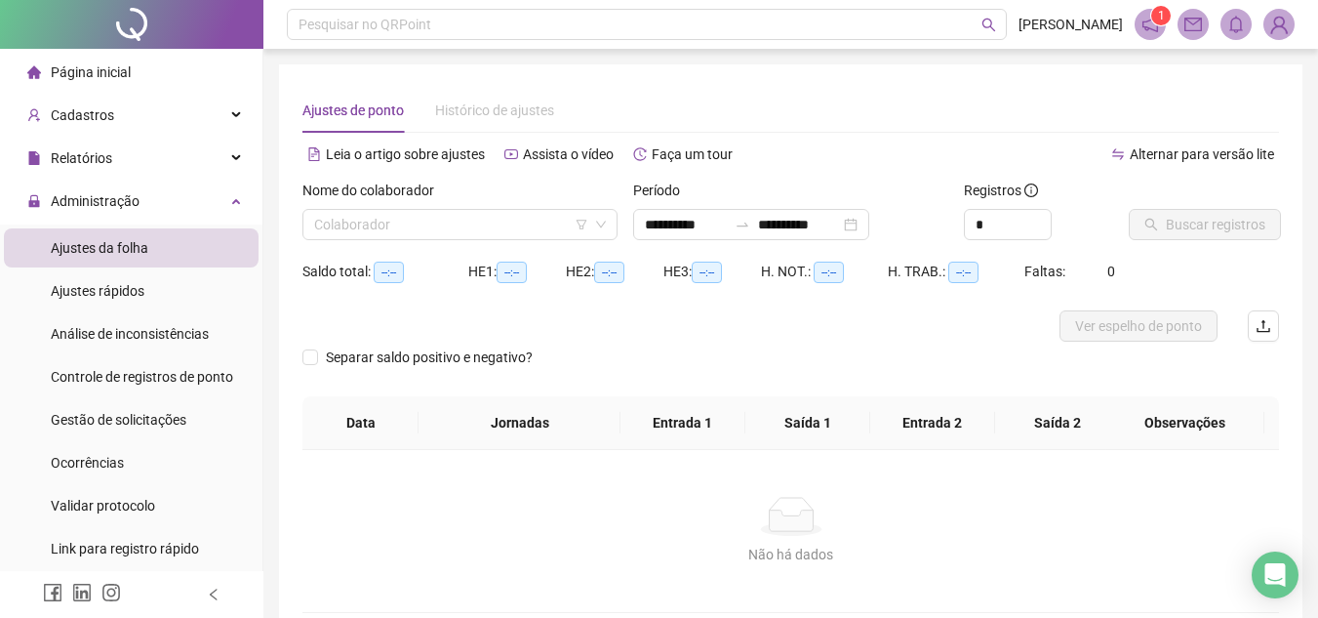
type input "**********"
click at [431, 222] on input "search" at bounding box center [451, 224] width 274 height 29
click at [122, 424] on span "Gestão de solicitações" at bounding box center [119, 420] width 136 height 16
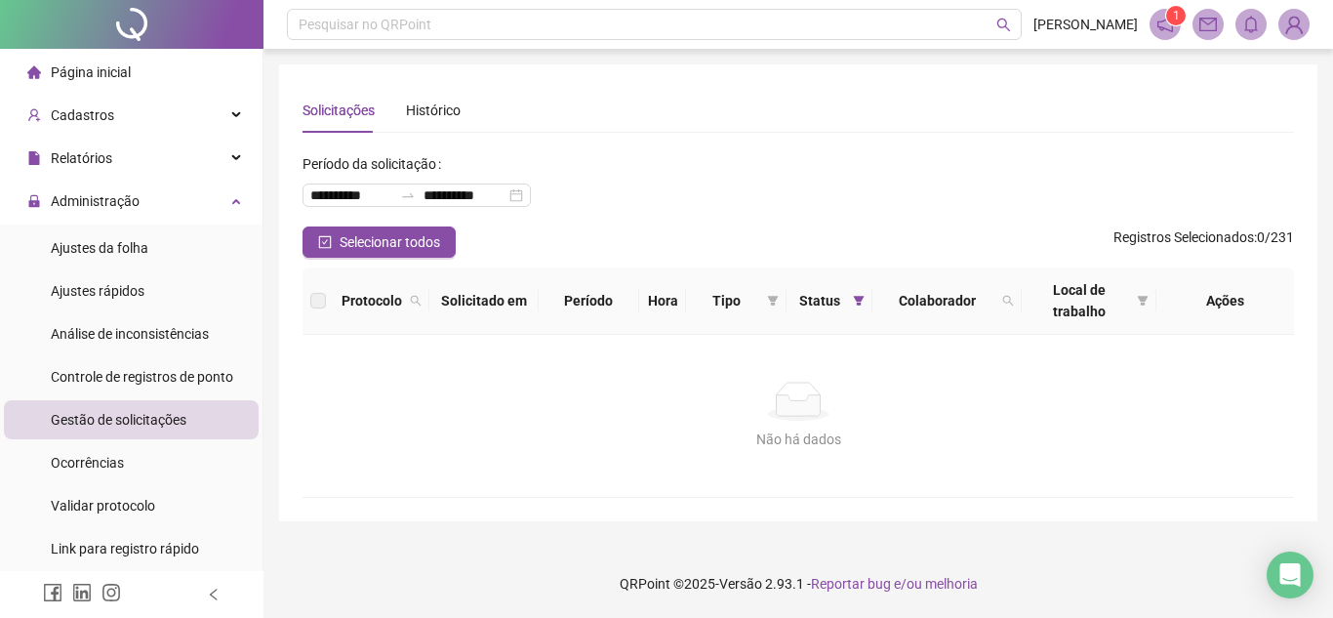
click at [801, 414] on icon at bounding box center [799, 405] width 44 height 20
click at [936, 406] on div "Não há dados" at bounding box center [798, 401] width 945 height 39
click at [854, 300] on icon "filter" at bounding box center [859, 301] width 11 height 10
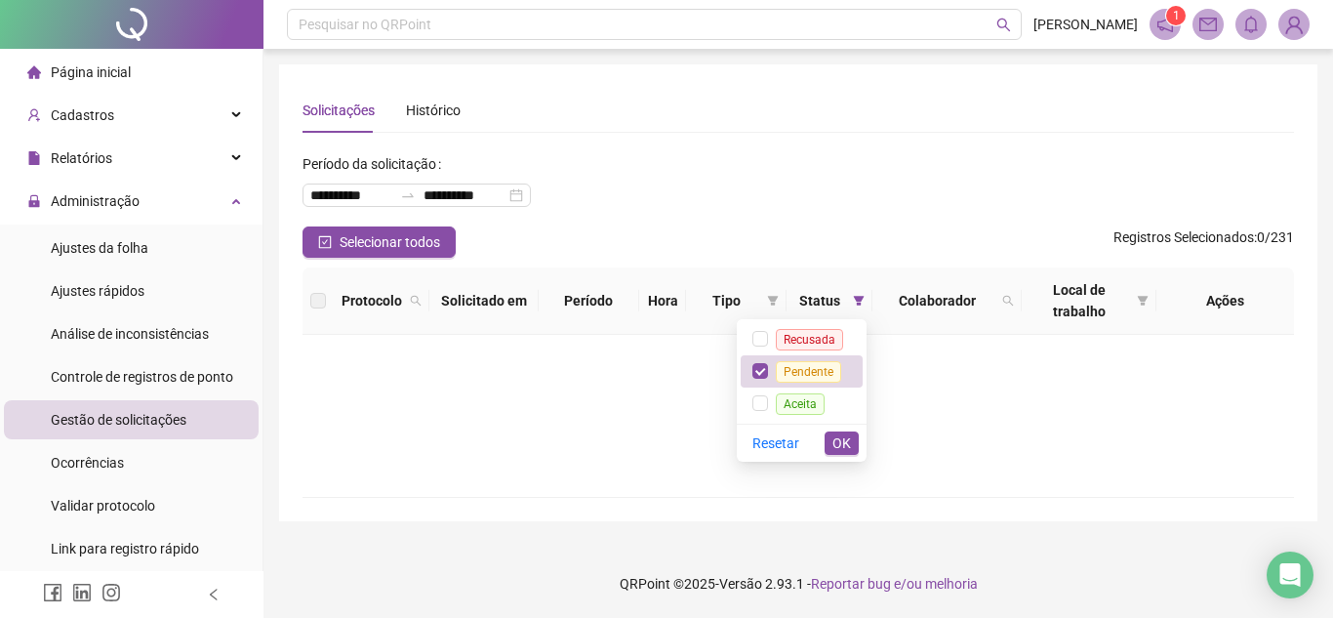
click at [864, 220] on div "**********" at bounding box center [798, 187] width 991 height 78
